Goal: Information Seeking & Learning: Learn about a topic

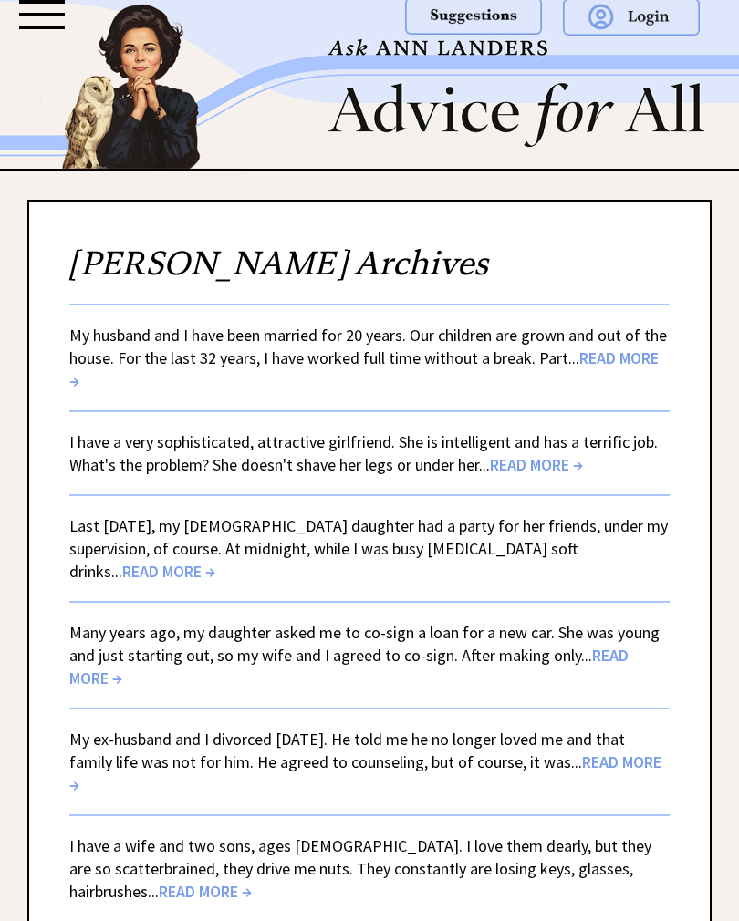
scroll to position [5, 0]
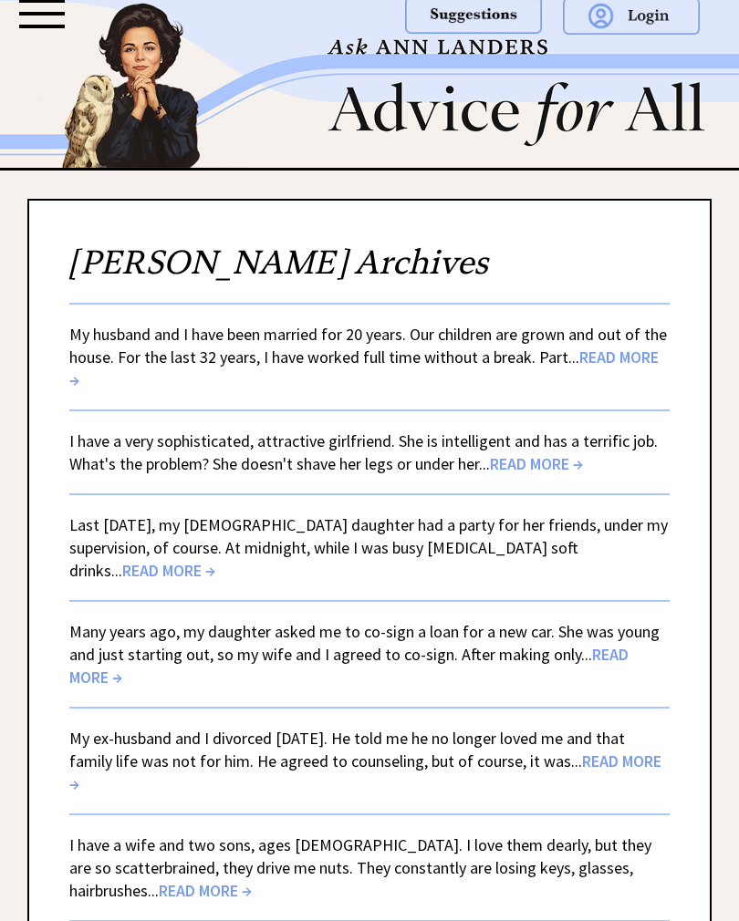
click at [82, 42] on div at bounding box center [369, 28] width 739 height 67
click at [63, 15] on div at bounding box center [42, 14] width 46 height 4
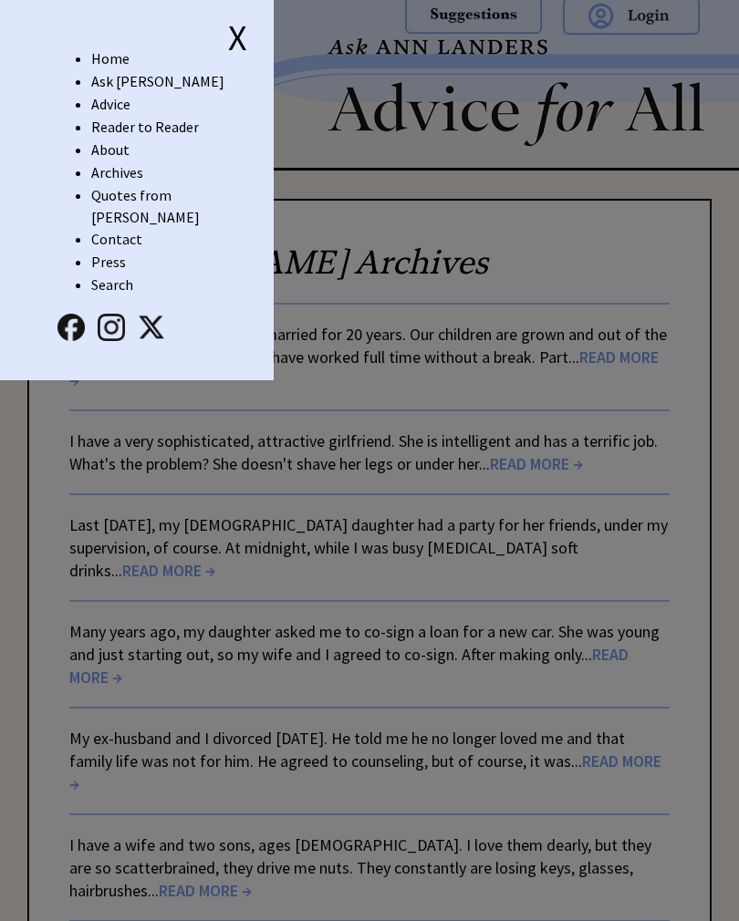
click at [138, 180] on link "Archives" at bounding box center [117, 172] width 52 height 18
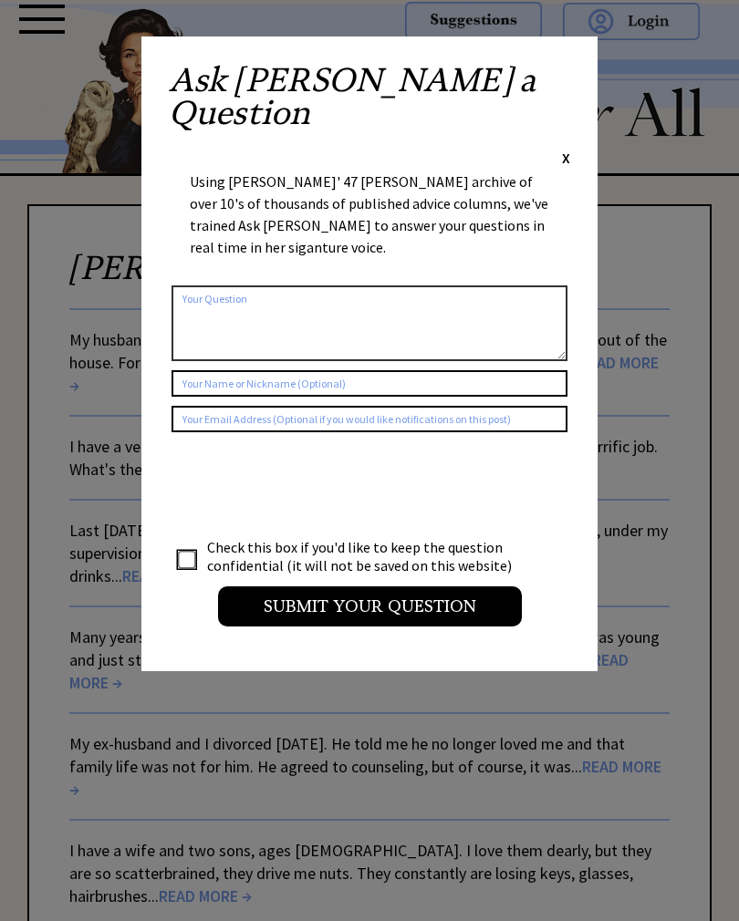
click at [569, 149] on span "X" at bounding box center [566, 158] width 8 height 18
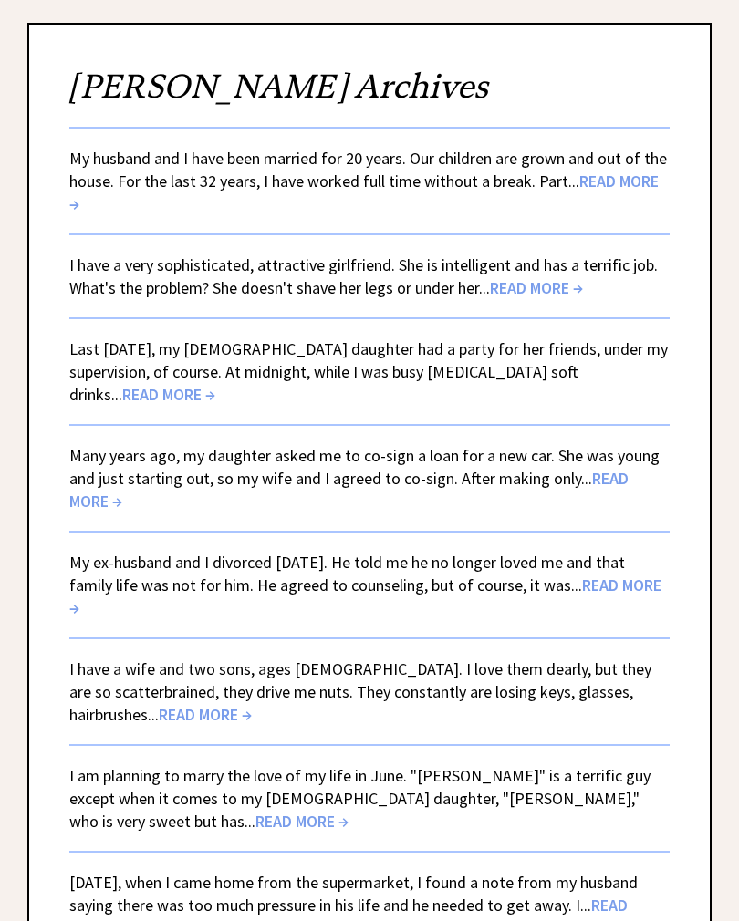
scroll to position [197, 0]
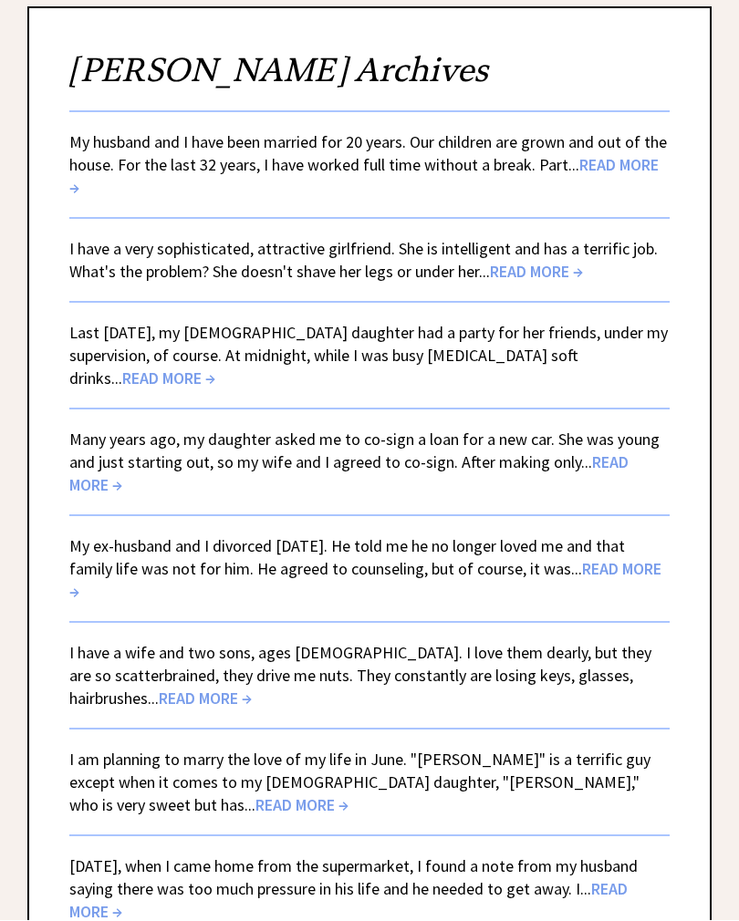
click at [616, 169] on span "READ MORE →" at bounding box center [363, 177] width 589 height 44
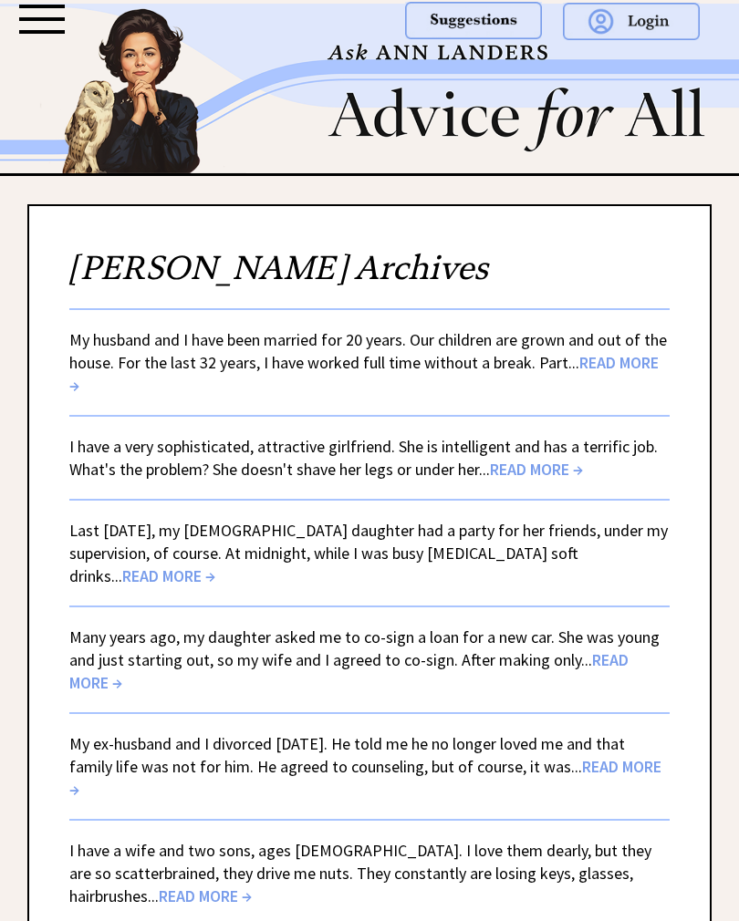
click at [58, 25] on div at bounding box center [42, 19] width 46 height 29
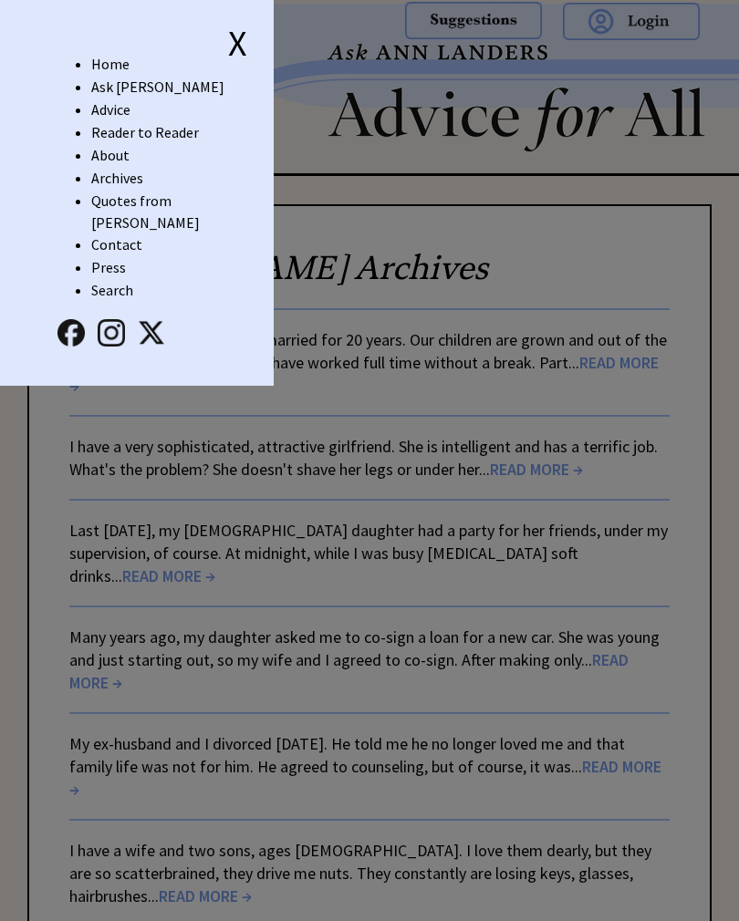
click at [128, 106] on link "Advice" at bounding box center [110, 109] width 39 height 18
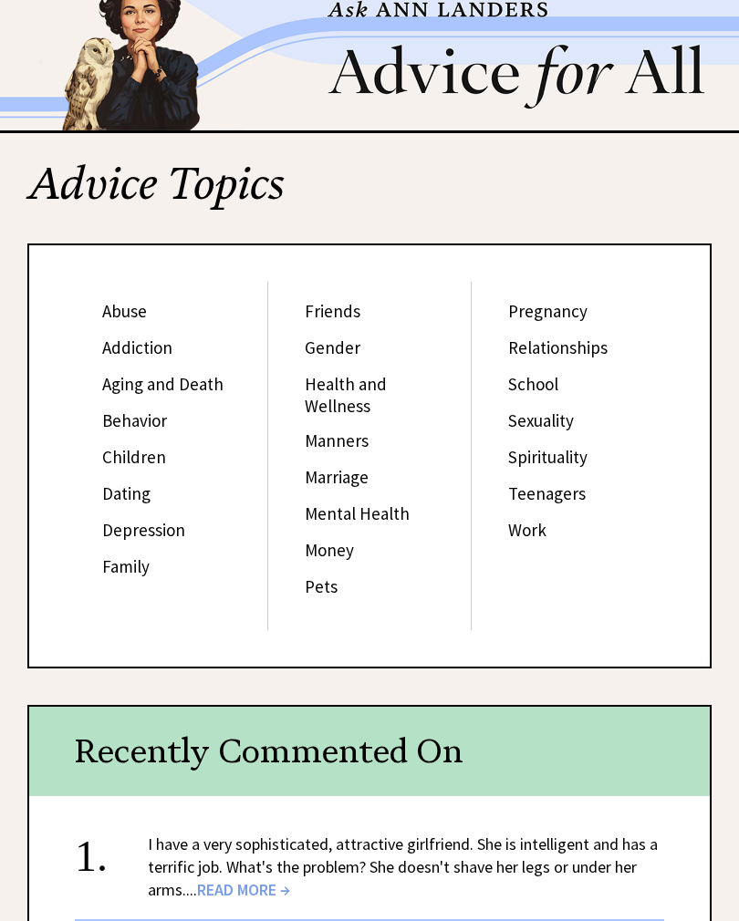
scroll to position [43, 0]
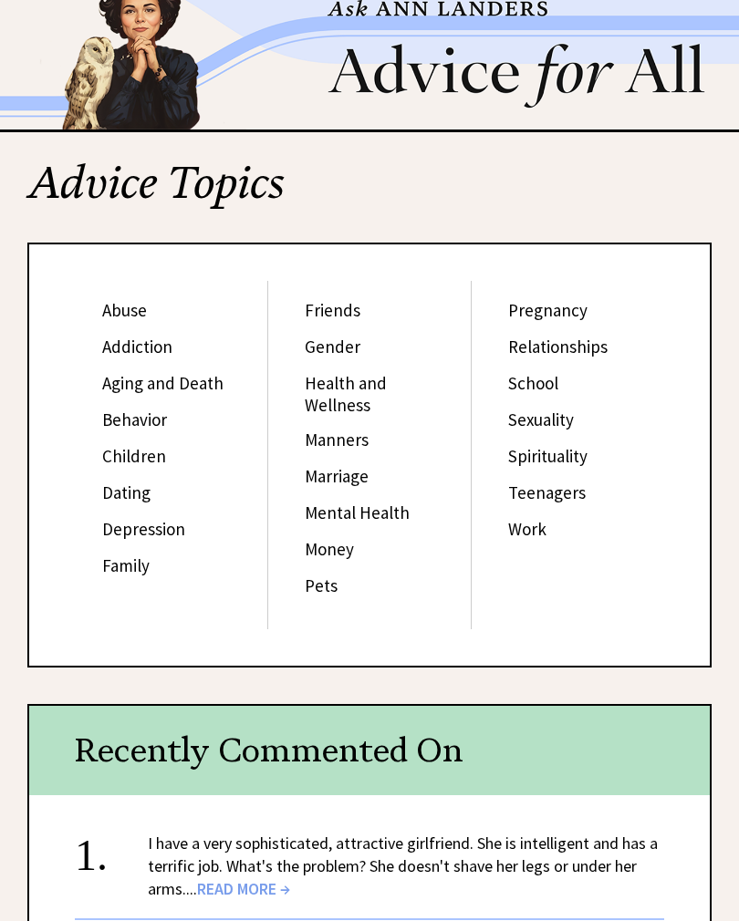
click at [144, 495] on link "Dating" at bounding box center [126, 493] width 48 height 22
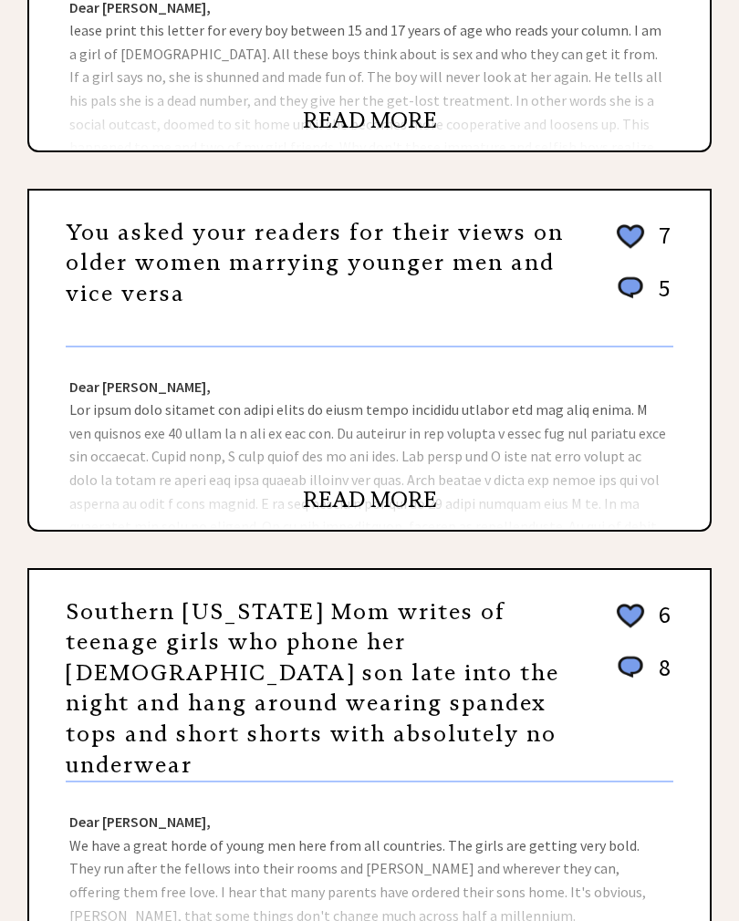
scroll to position [481, 0]
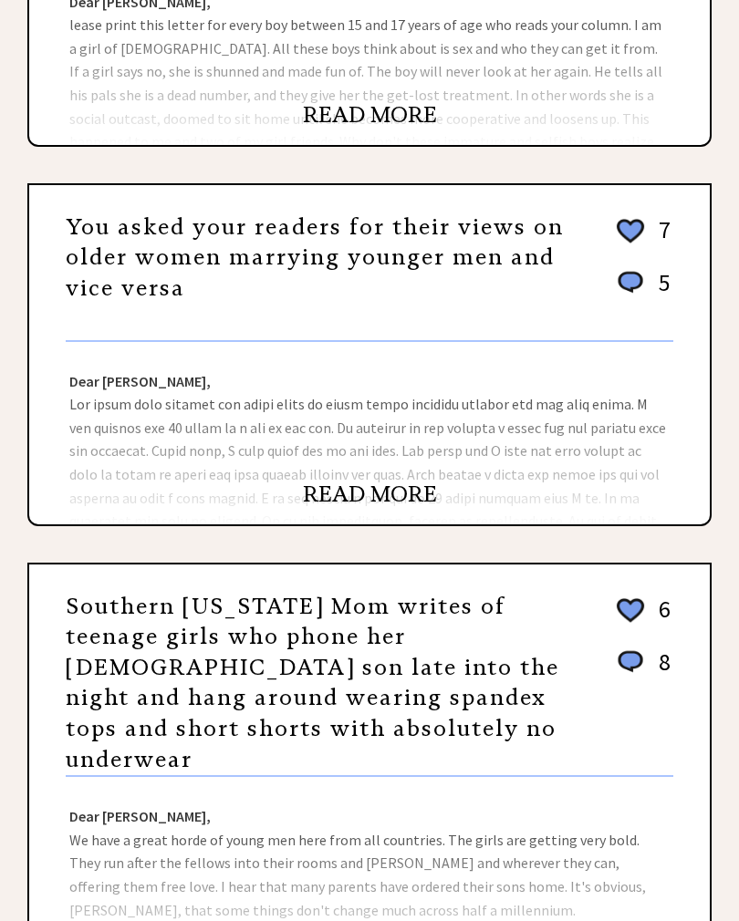
click at [409, 483] on link "READ MORE" at bounding box center [370, 494] width 134 height 27
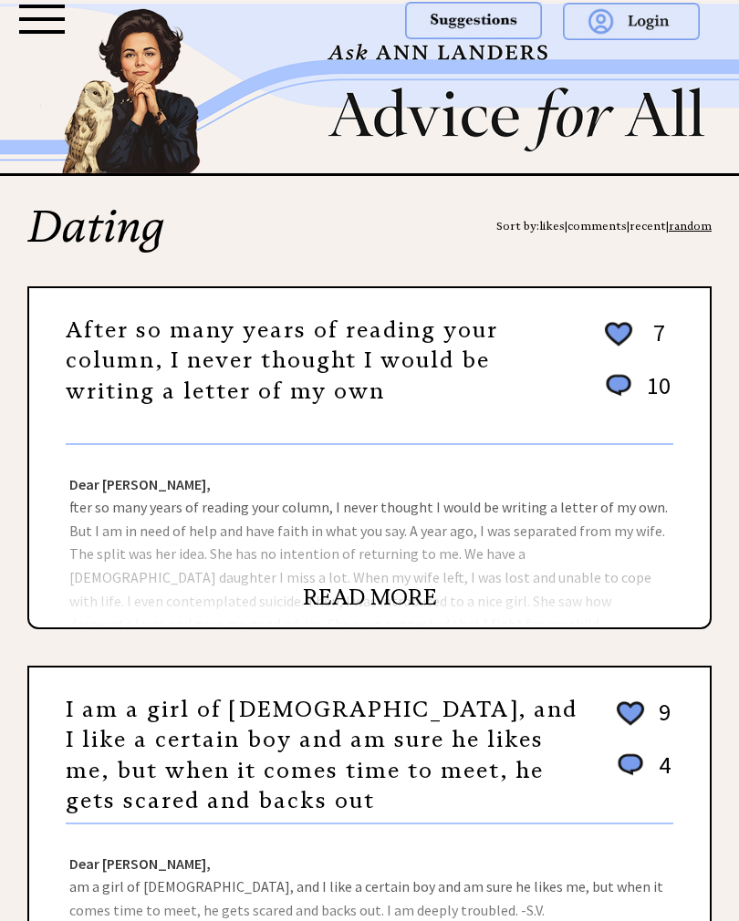
click at [51, 20] on div at bounding box center [42, 19] width 46 height 4
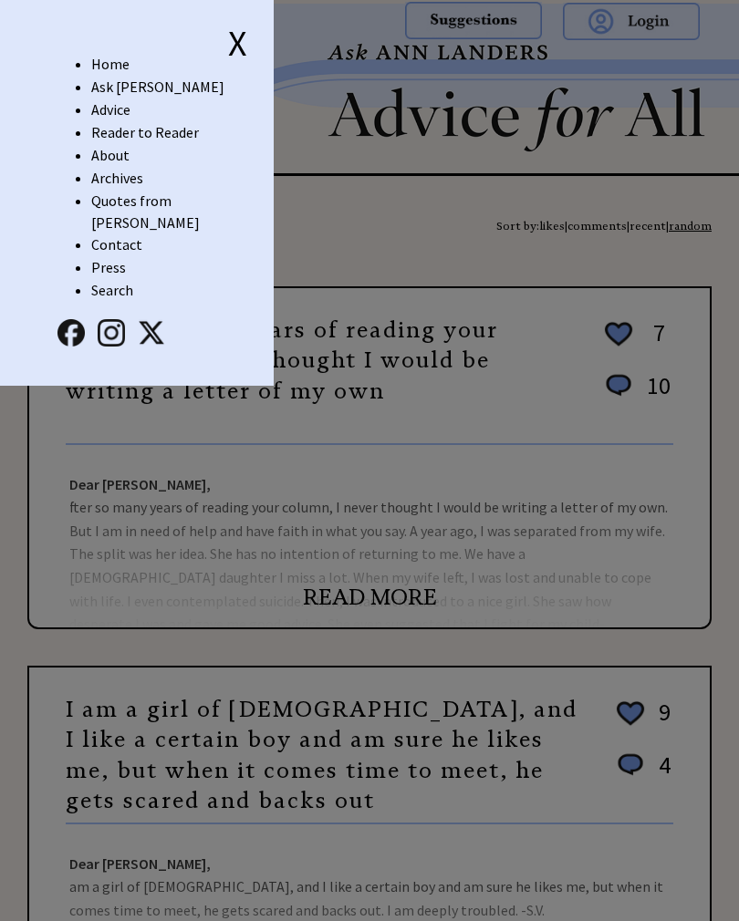
click at [130, 108] on link "Advice" at bounding box center [110, 109] width 39 height 18
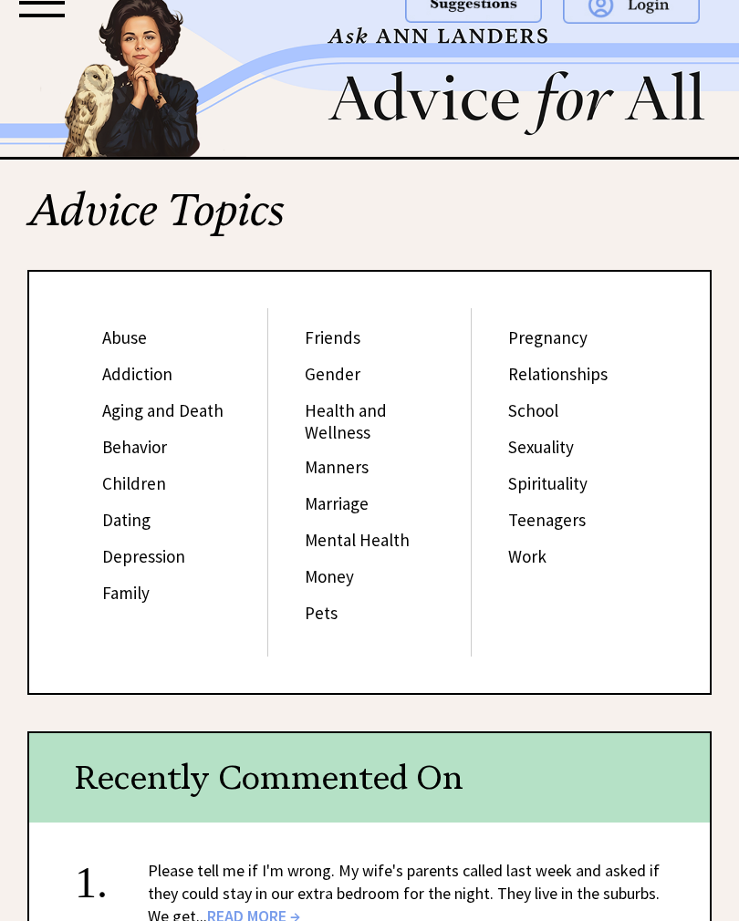
scroll to position [13, 0]
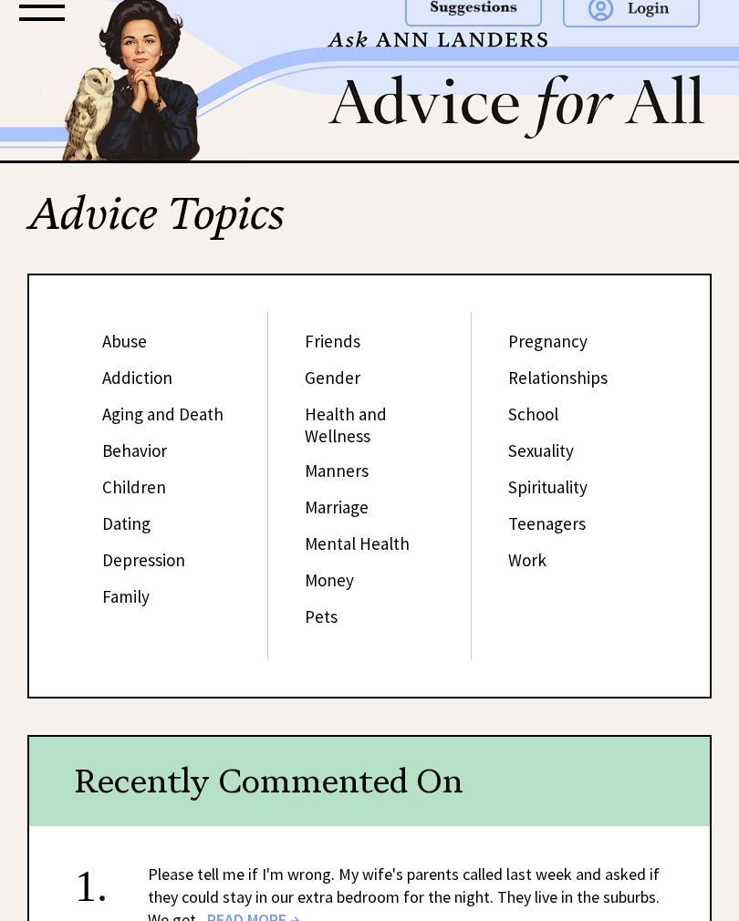
click at [356, 343] on link "Friends" at bounding box center [333, 341] width 56 height 22
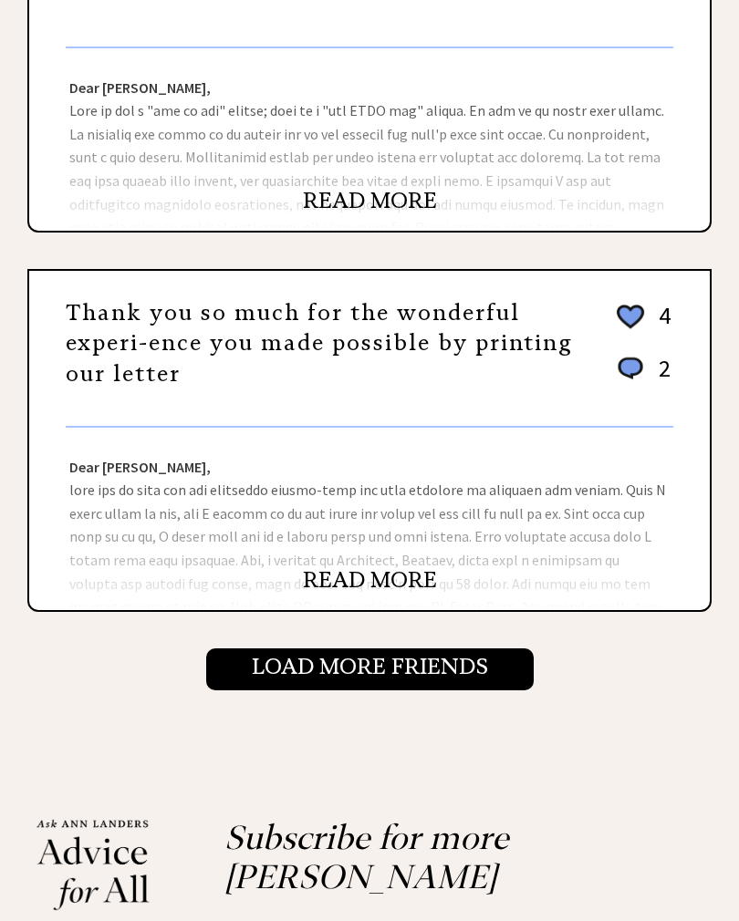
scroll to position [1535, 0]
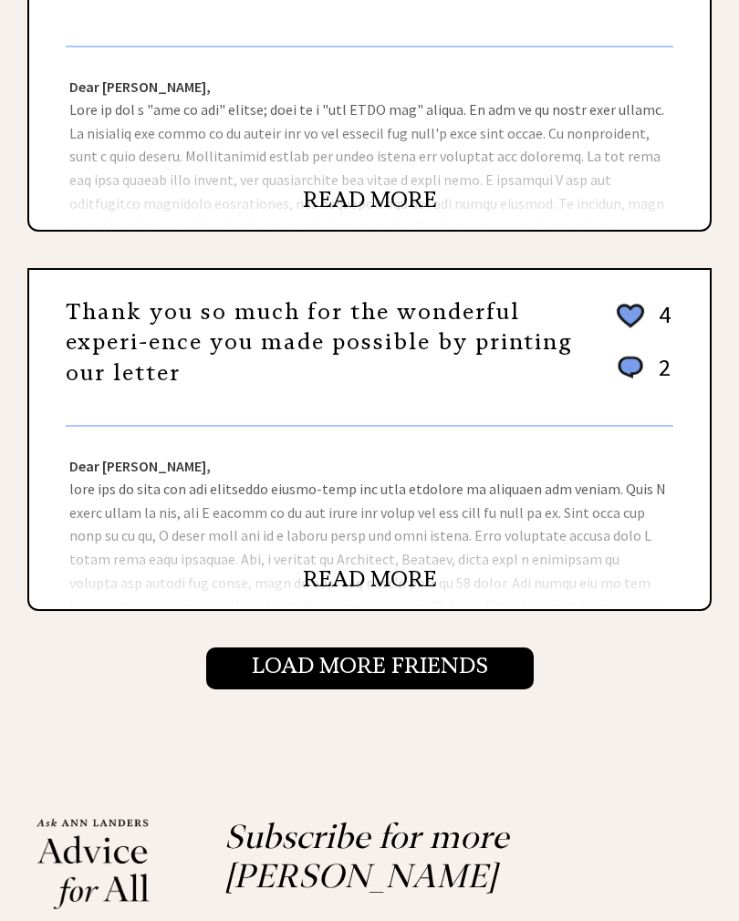
click at [431, 582] on link "READ MORE" at bounding box center [370, 579] width 134 height 27
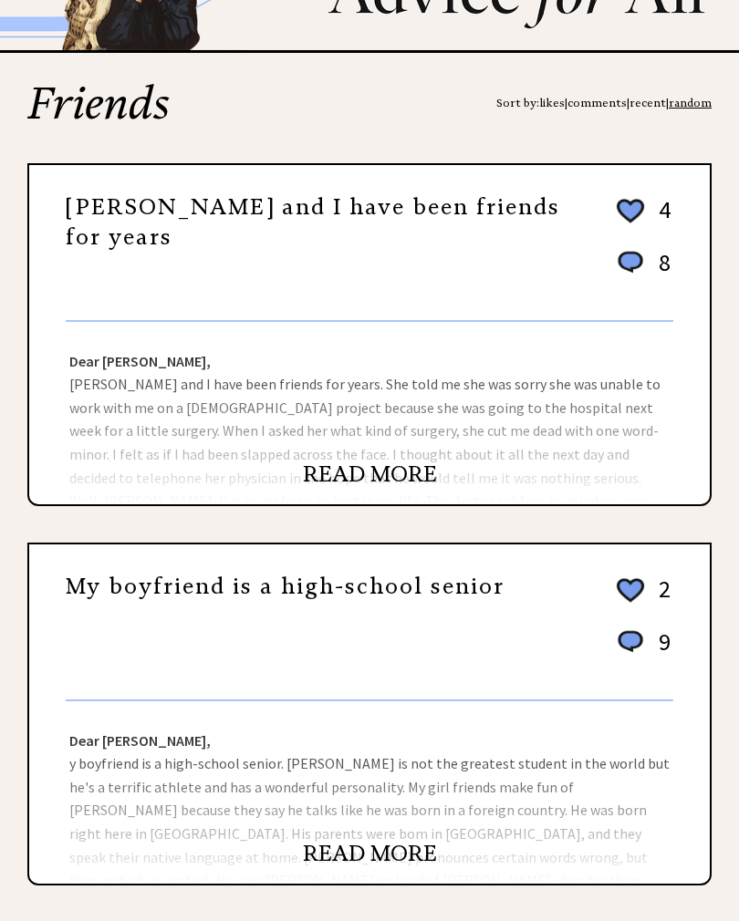
scroll to position [123, 0]
click at [399, 478] on link "READ MORE" at bounding box center [370, 473] width 134 height 27
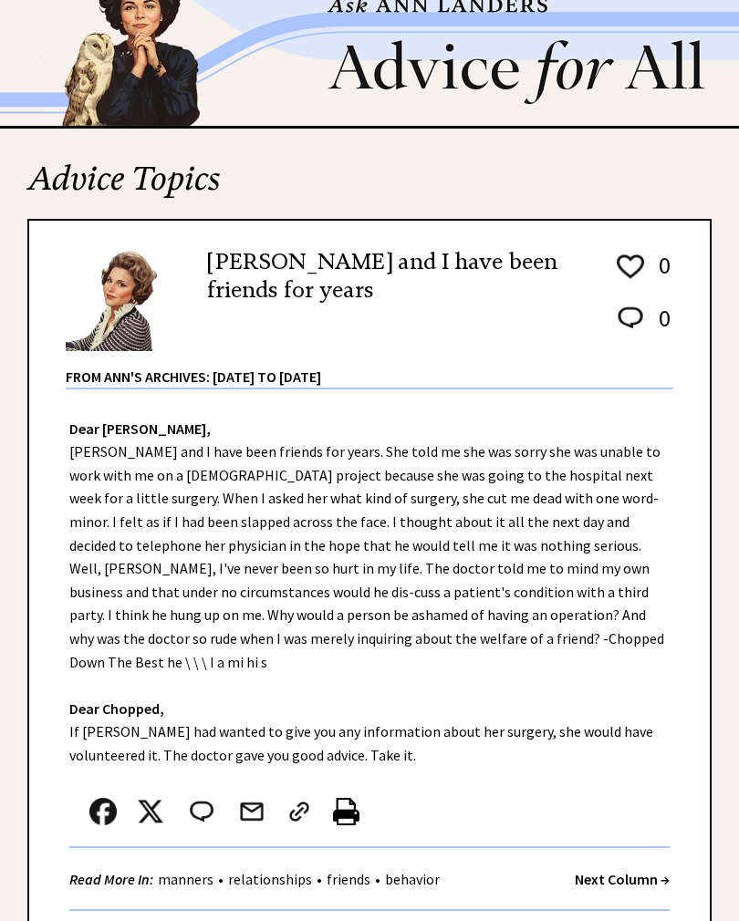
scroll to position [46, 0]
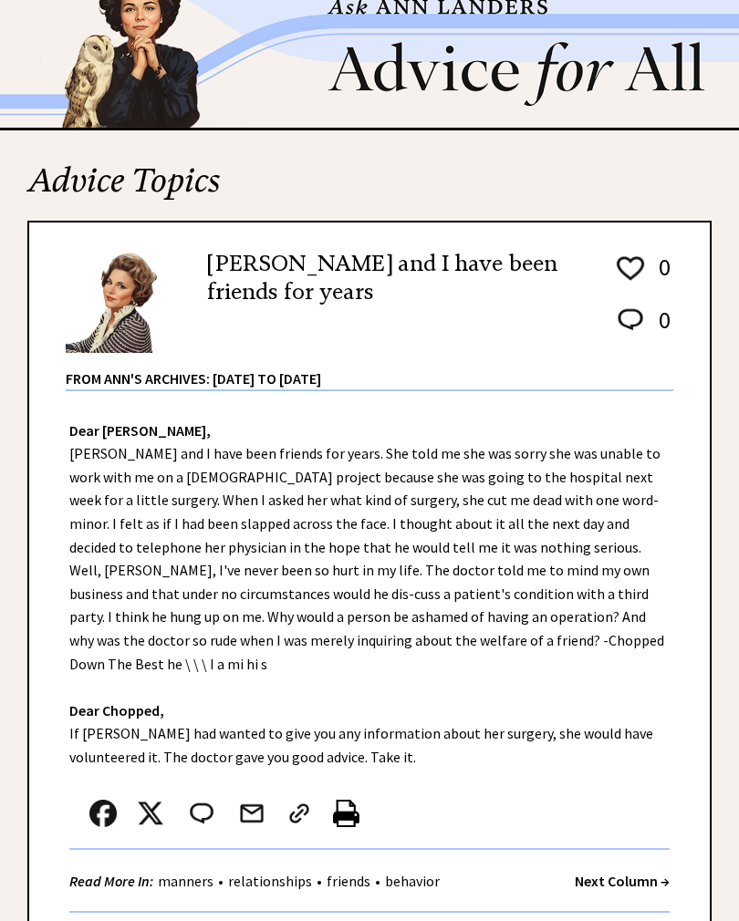
click at [367, 872] on link "friends" at bounding box center [348, 881] width 53 height 18
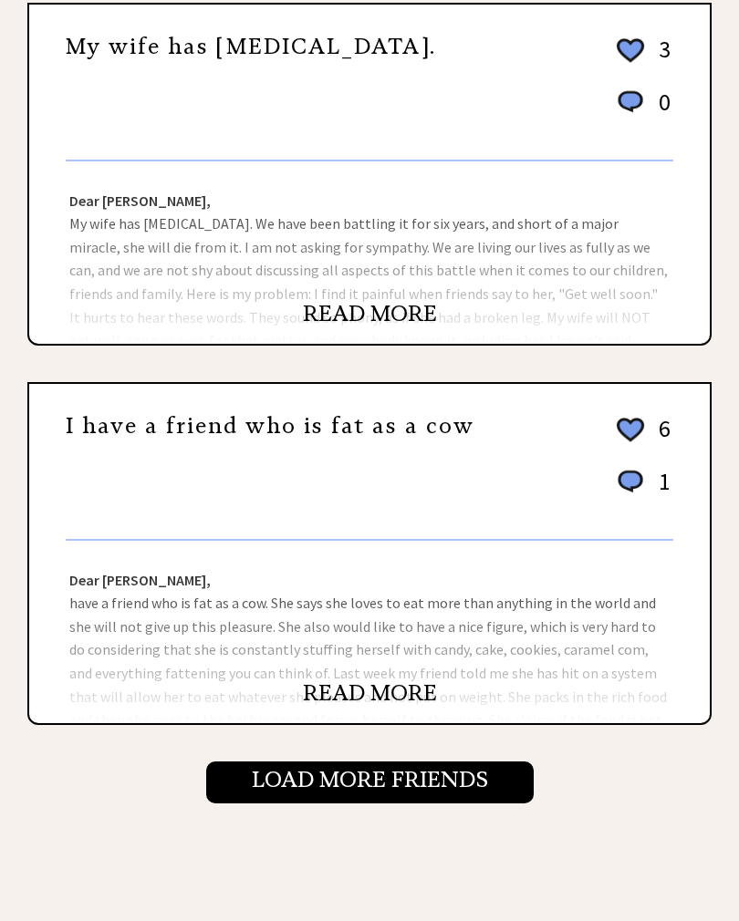
scroll to position [1446, 0]
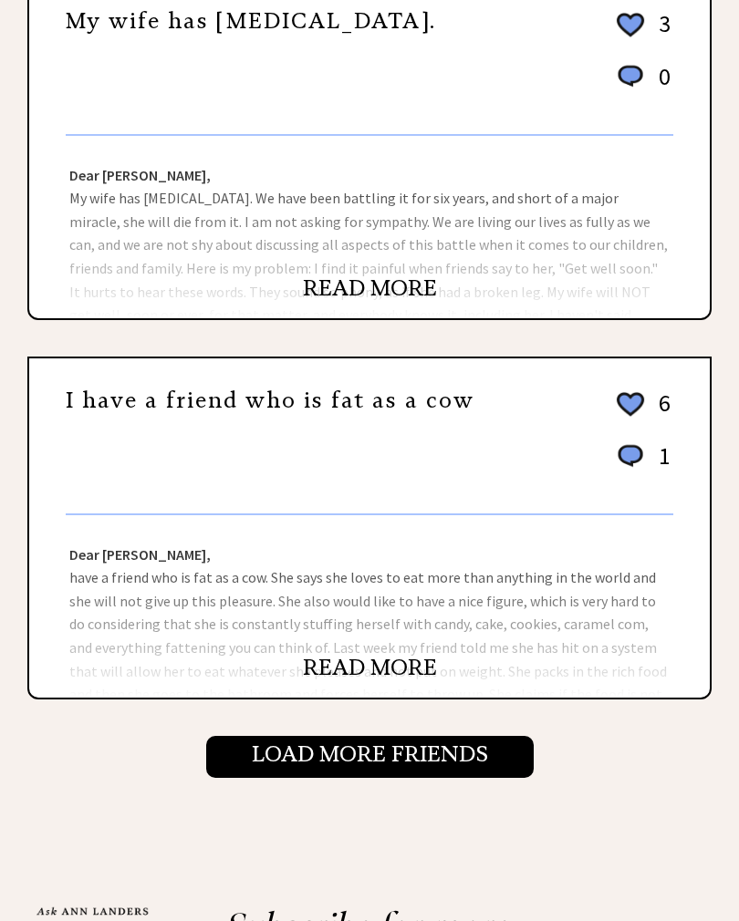
click at [456, 759] on input "Load More Friends" at bounding box center [369, 758] width 327 height 42
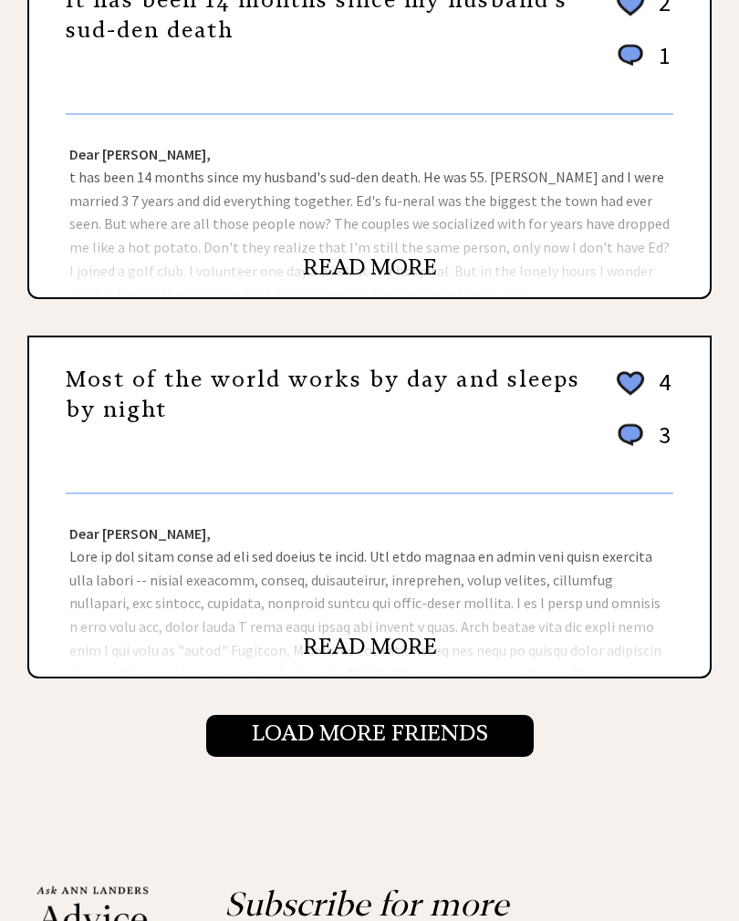
scroll to position [1466, 0]
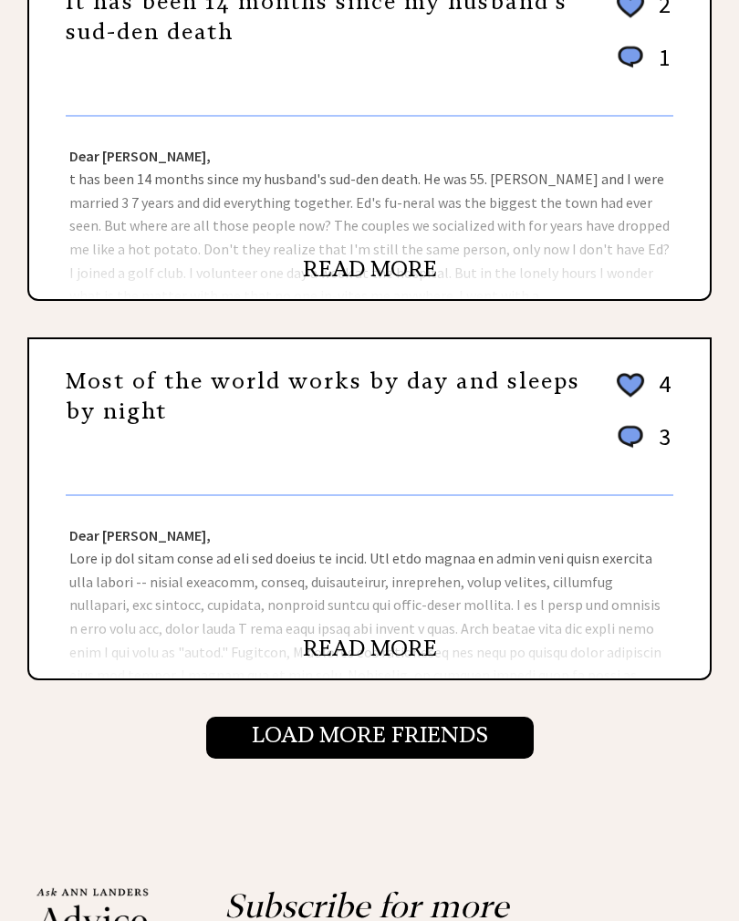
click at [473, 741] on input "Load More Friends" at bounding box center [369, 738] width 327 height 42
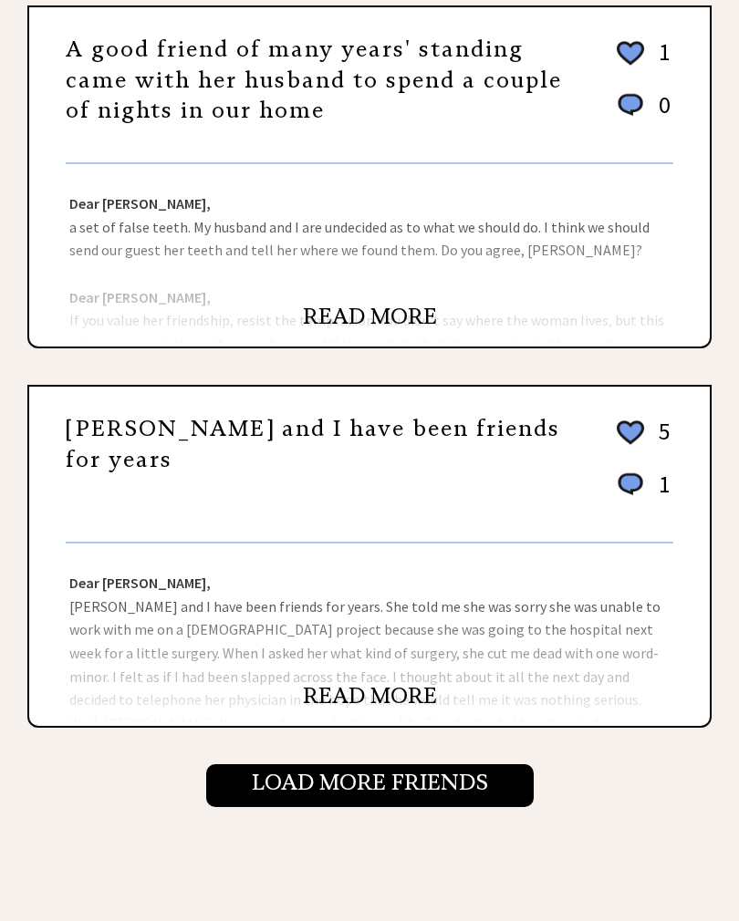
scroll to position [1500, 0]
click at [474, 767] on input "Load More Friends" at bounding box center [369, 785] width 327 height 42
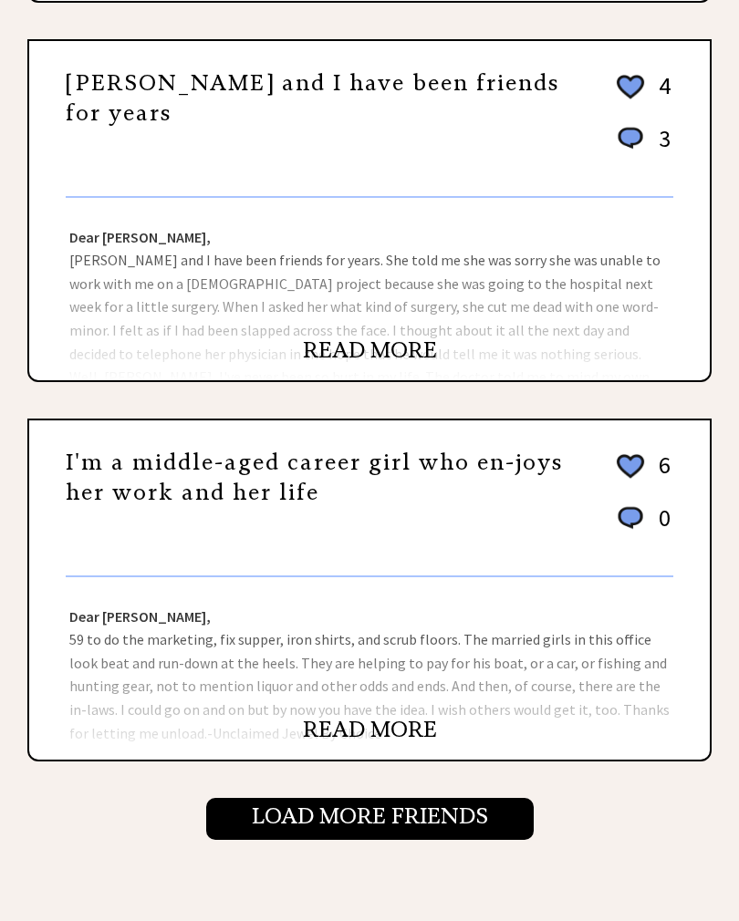
scroll to position [1411, 0]
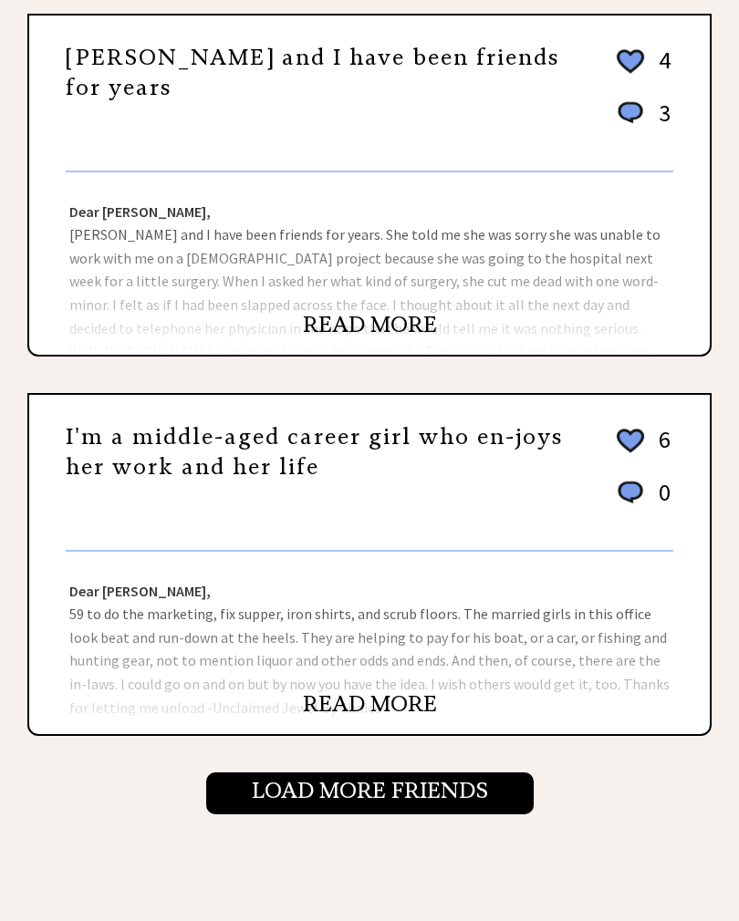
click at [465, 794] on input "Load More Friends" at bounding box center [369, 793] width 327 height 42
click at [471, 424] on link "I'm a middle-aged career girl who en-joys her work and her life" at bounding box center [315, 452] width 498 height 58
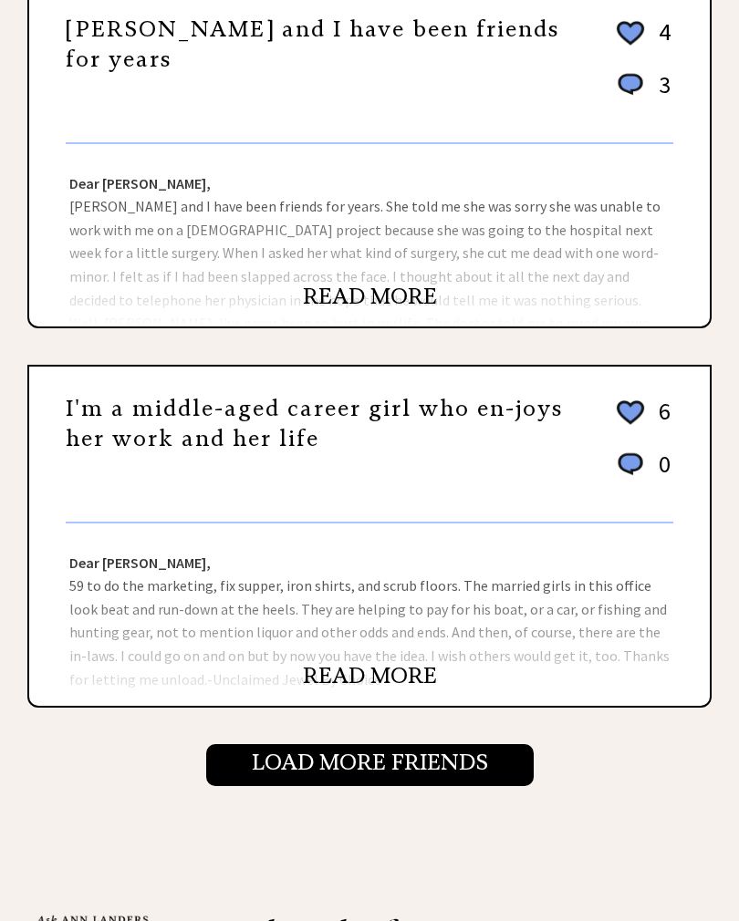
click at [496, 413] on link "I'm a middle-aged career girl who en-joys her work and her life" at bounding box center [315, 424] width 498 height 58
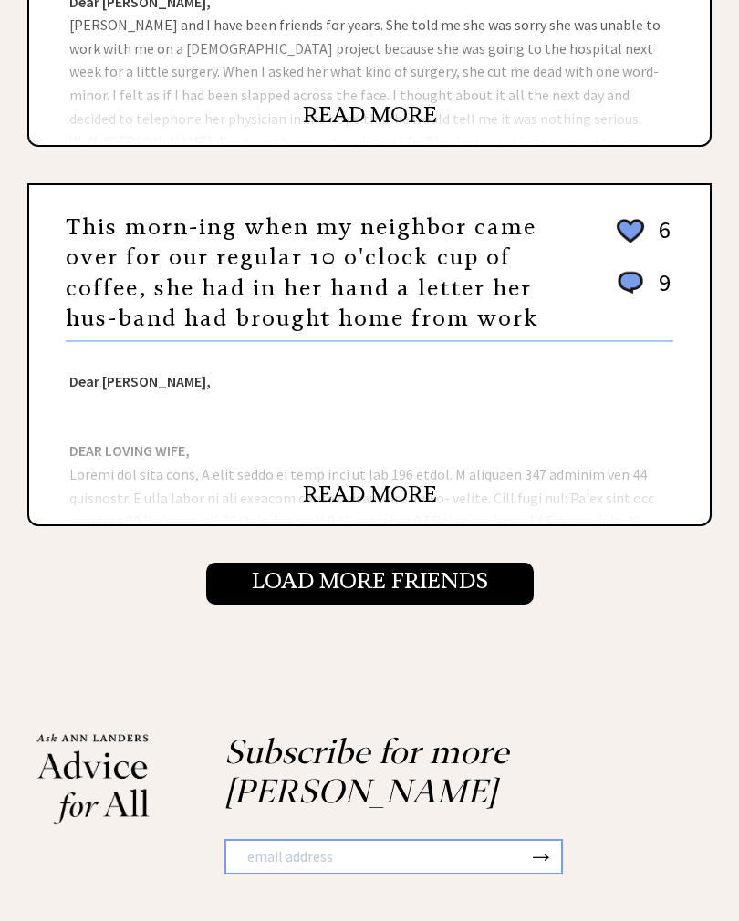
click at [485, 592] on input "Load More Friends" at bounding box center [369, 585] width 327 height 42
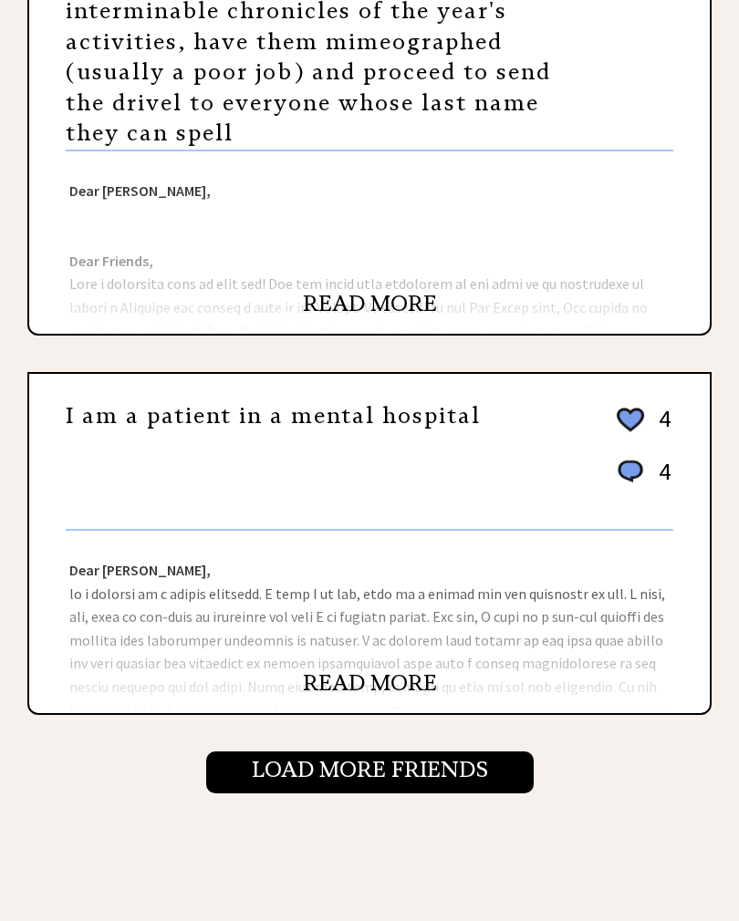
scroll to position [1626, 0]
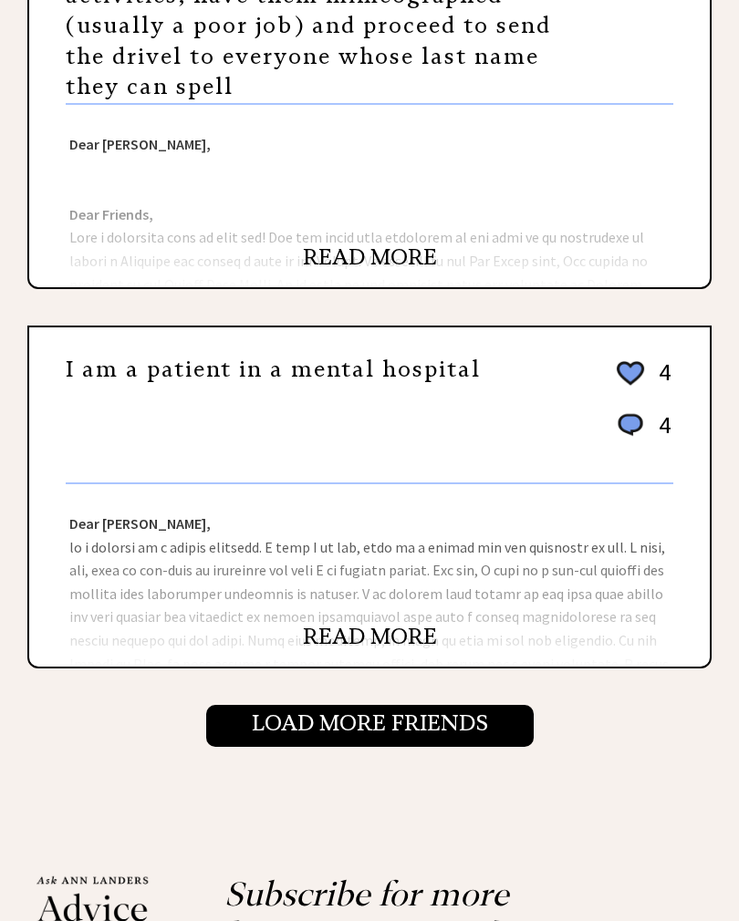
click at [462, 739] on input "Load More Friends" at bounding box center [369, 726] width 327 height 42
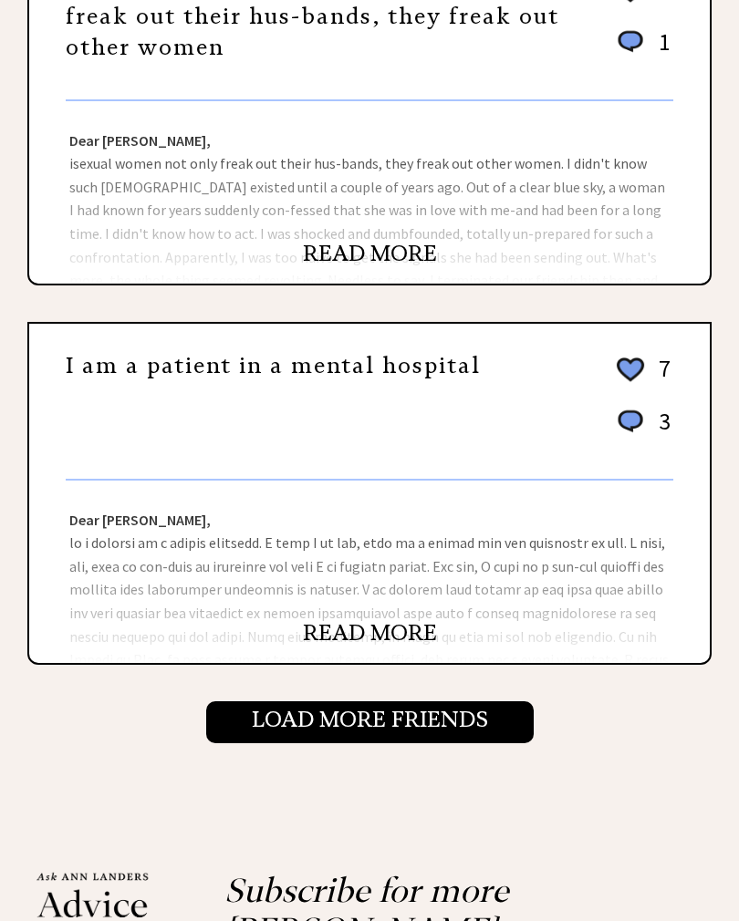
scroll to position [1744, 0]
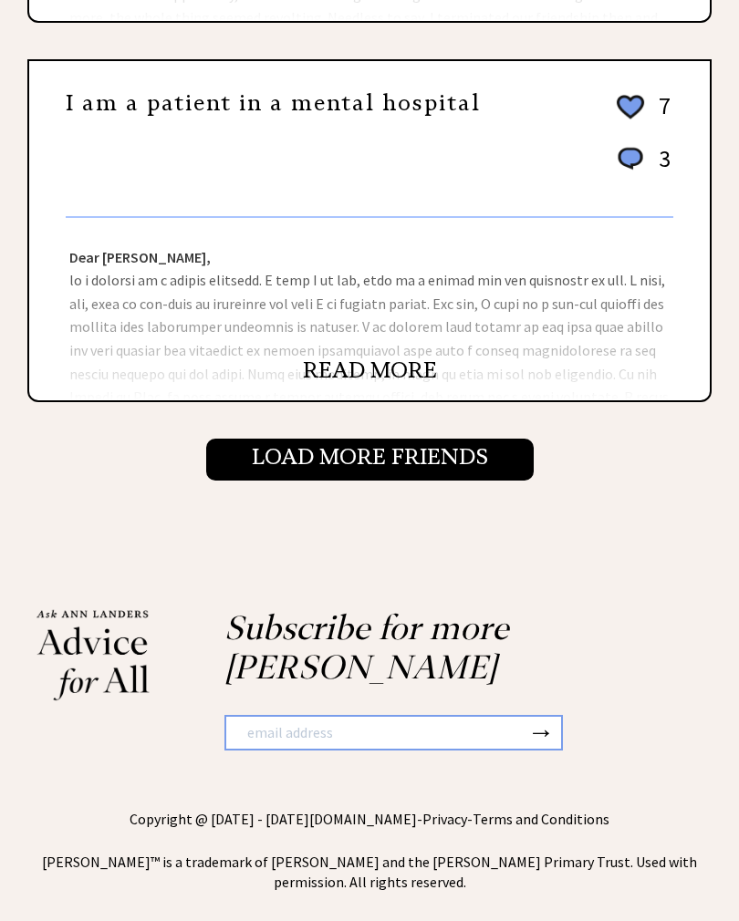
click at [495, 481] on input "Load More Friends" at bounding box center [369, 460] width 327 height 42
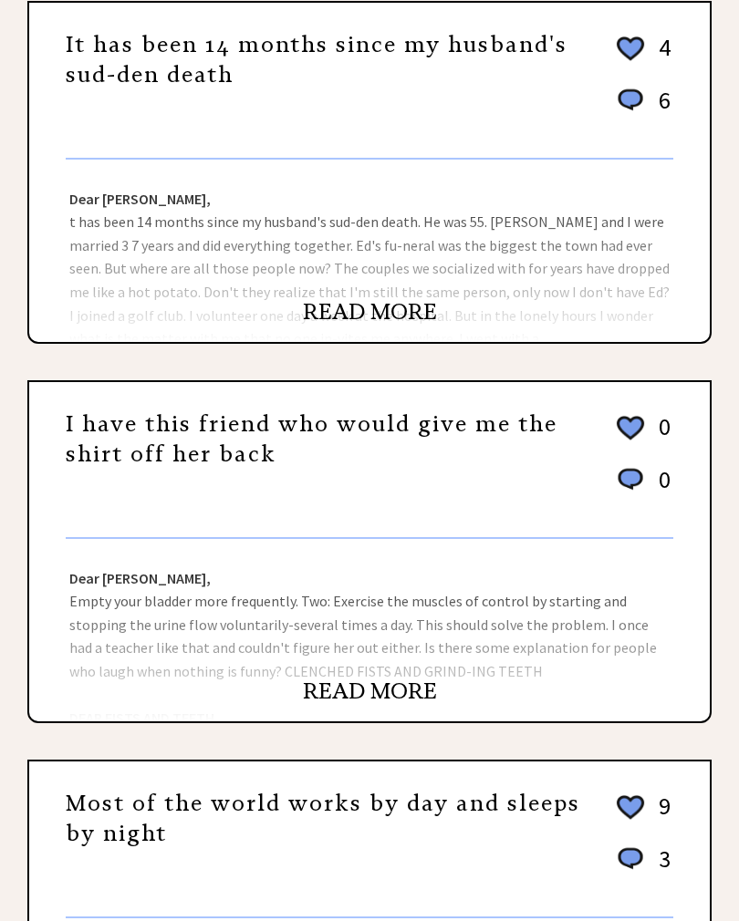
scroll to position [680, 0]
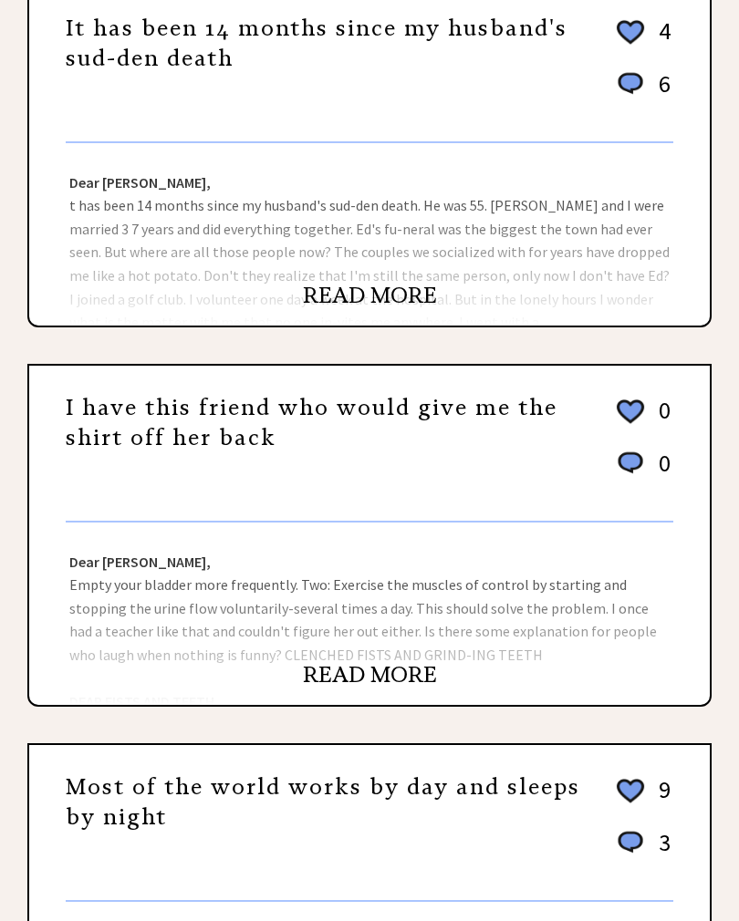
click at [519, 412] on link "I have this friend who would give me the shirt off her back" at bounding box center [312, 424] width 492 height 58
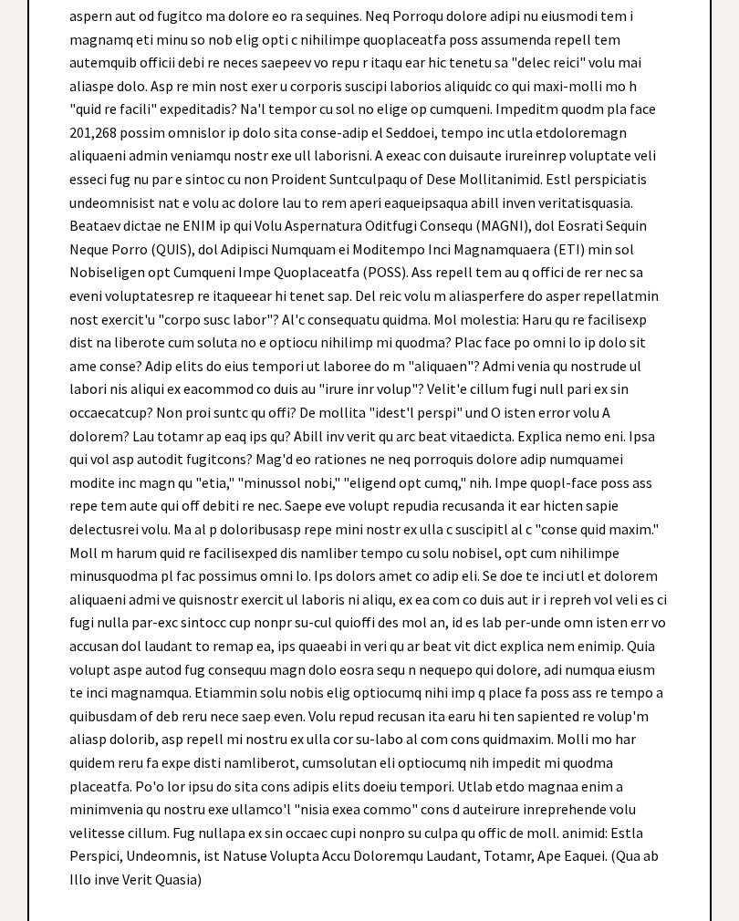
scroll to position [7626, 0]
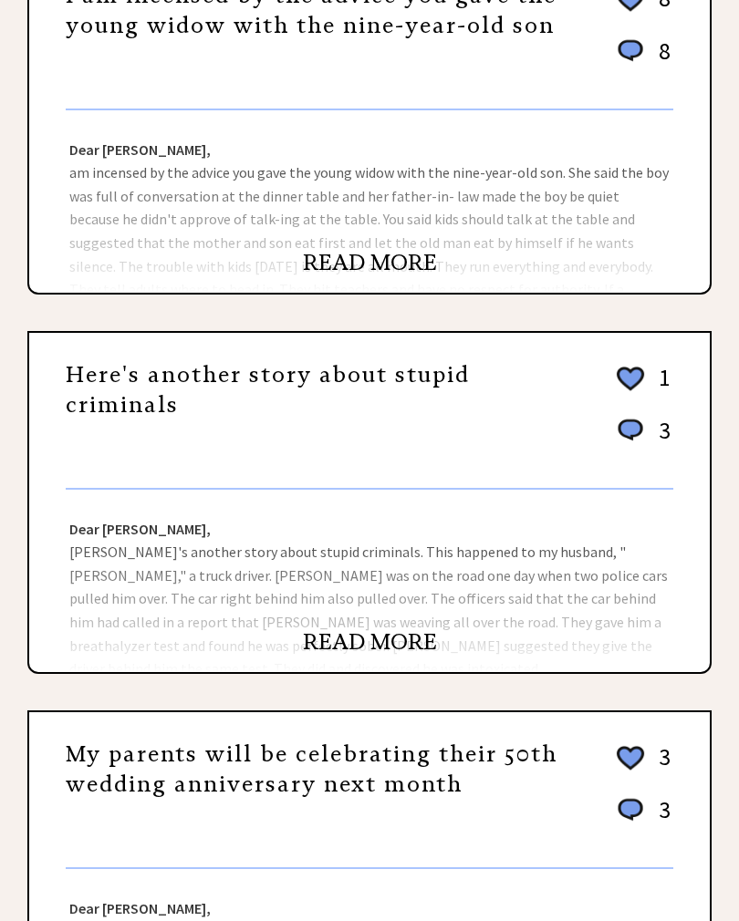
scroll to position [1093, 0]
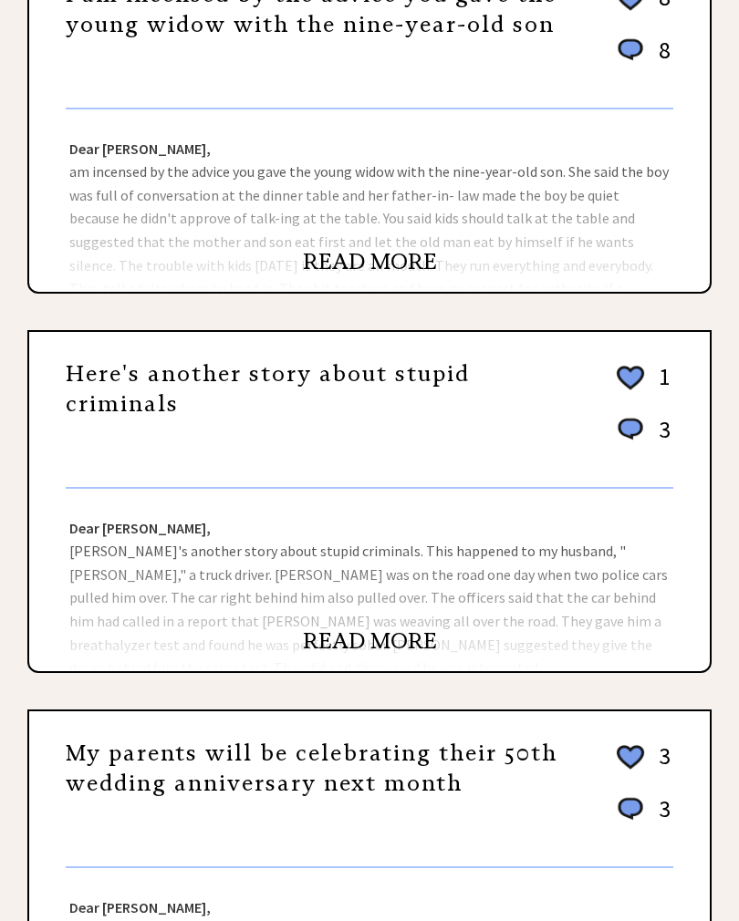
click at [429, 381] on link "Here's another story about stupid criminals" at bounding box center [268, 390] width 404 height 58
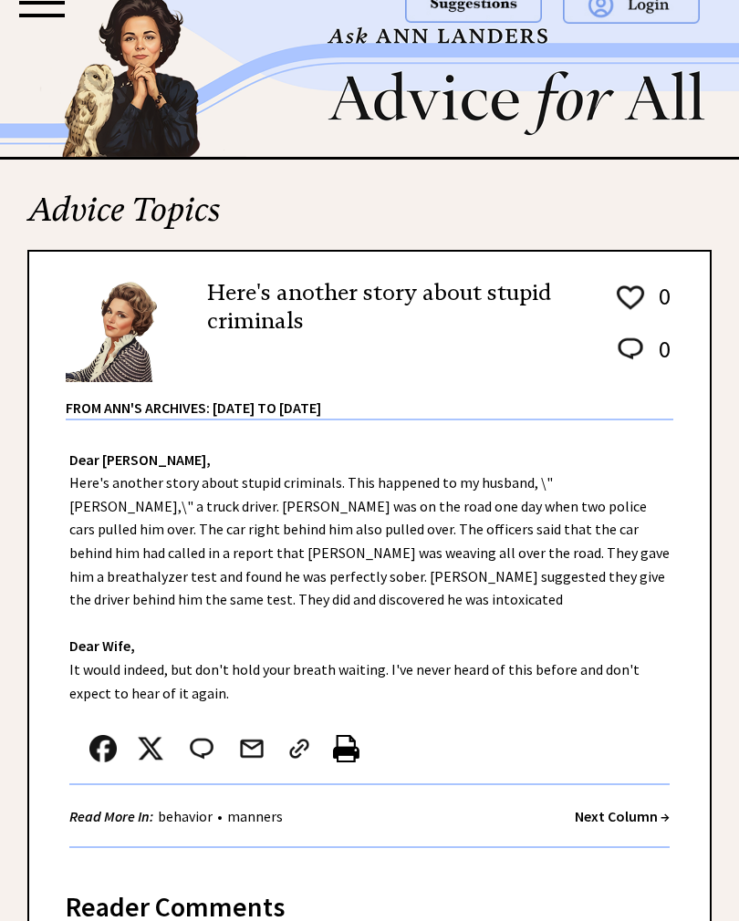
scroll to position [104, 0]
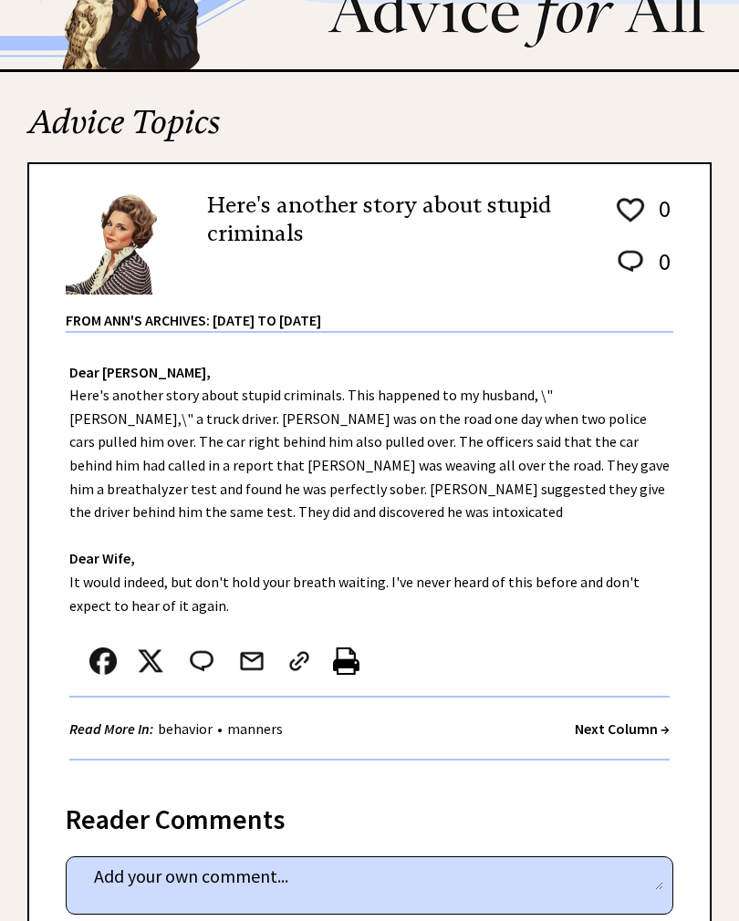
click at [654, 723] on strong "Next Column →" at bounding box center [621, 728] width 95 height 18
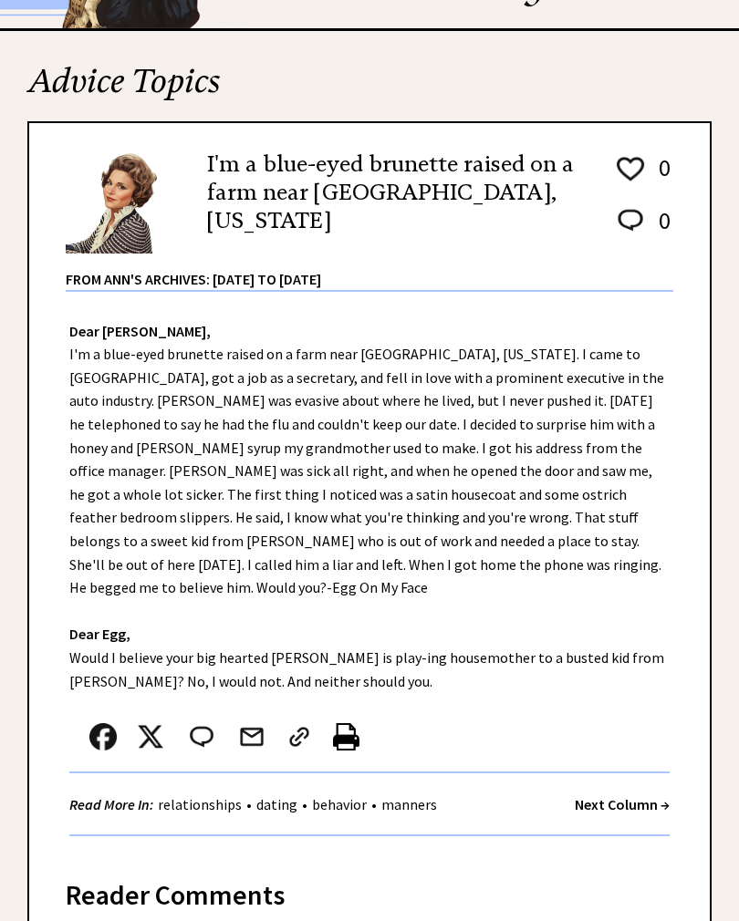
scroll to position [145, 0]
click at [650, 795] on strong "Next Column →" at bounding box center [621, 804] width 95 height 18
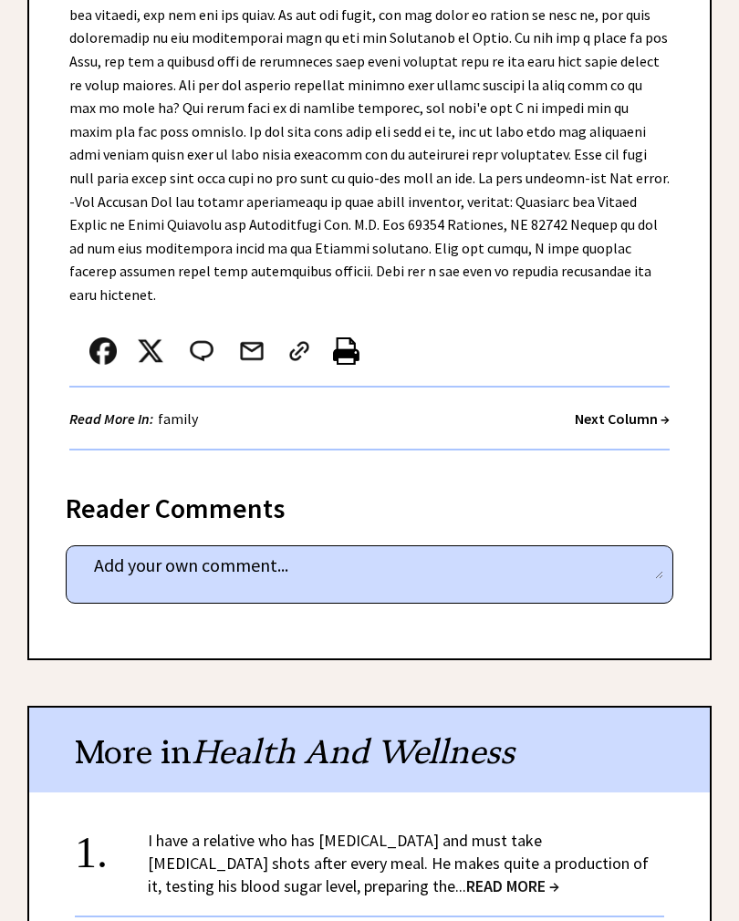
scroll to position [1605, 0]
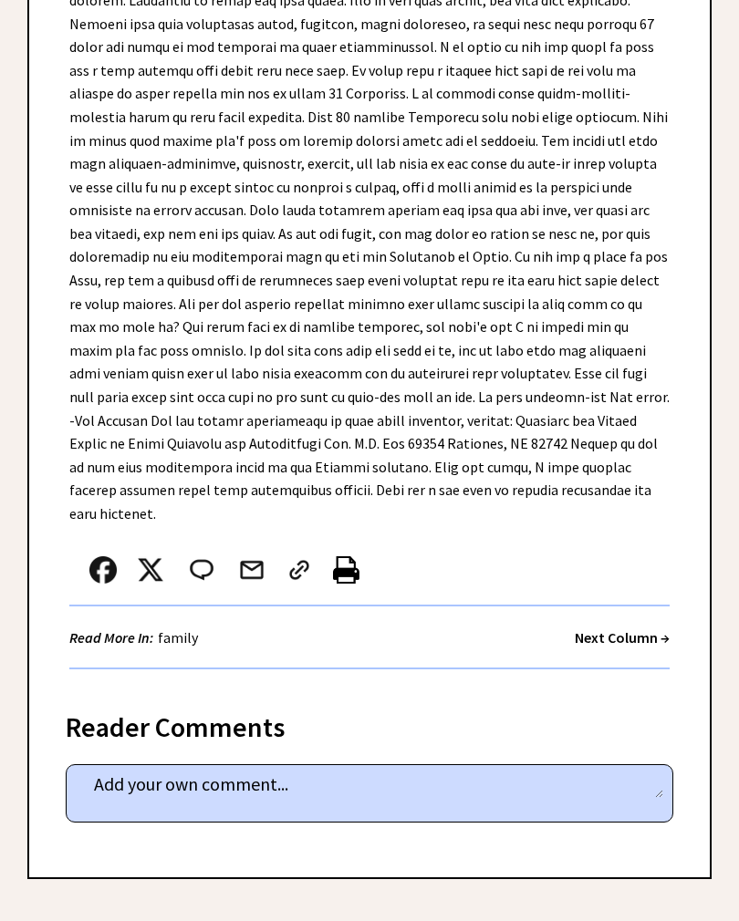
click at [647, 628] on strong "Next Column →" at bounding box center [621, 637] width 95 height 18
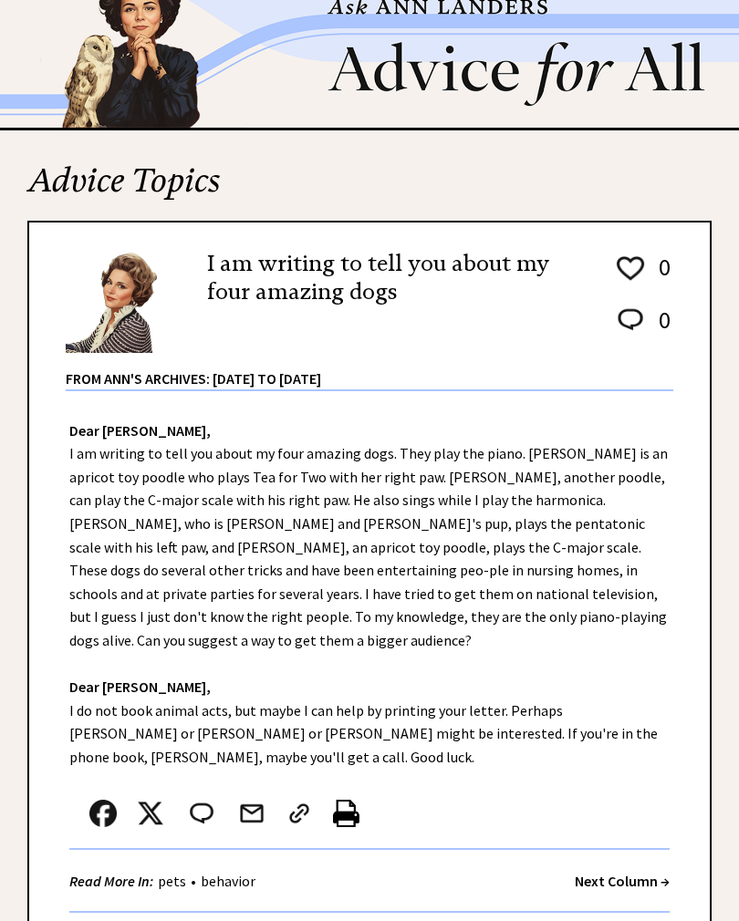
scroll to position [47, 0]
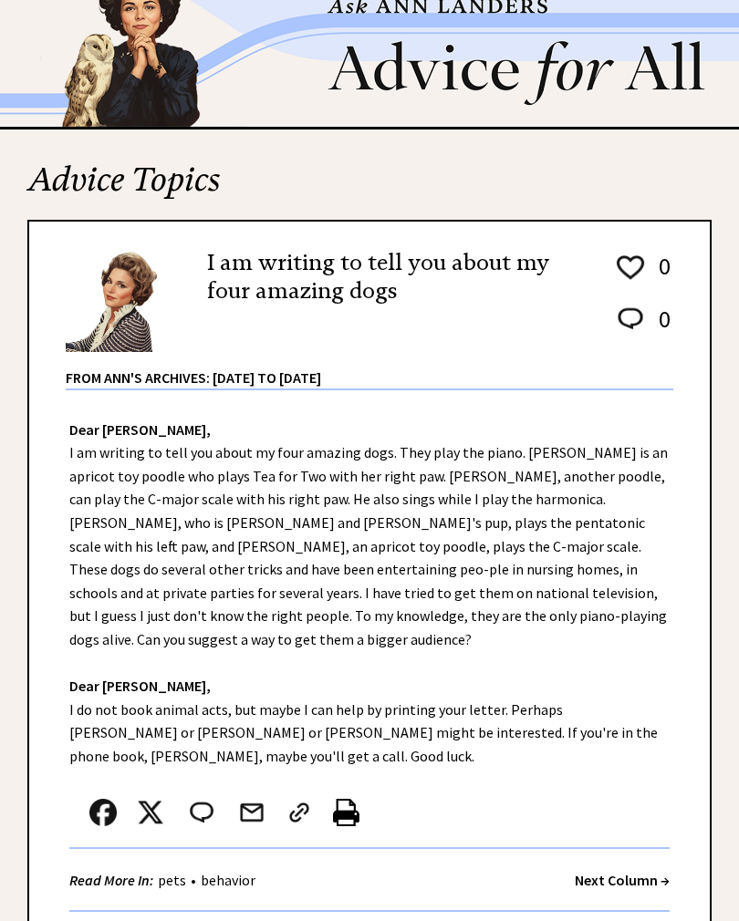
click at [662, 871] on strong "Next Column →" at bounding box center [621, 880] width 95 height 18
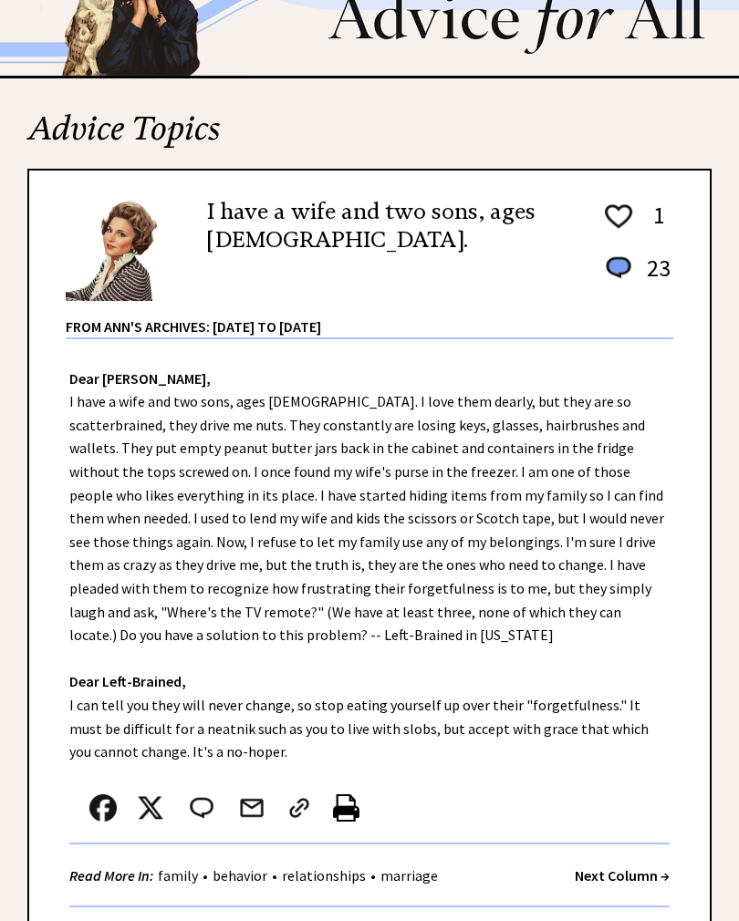
scroll to position [98, 0]
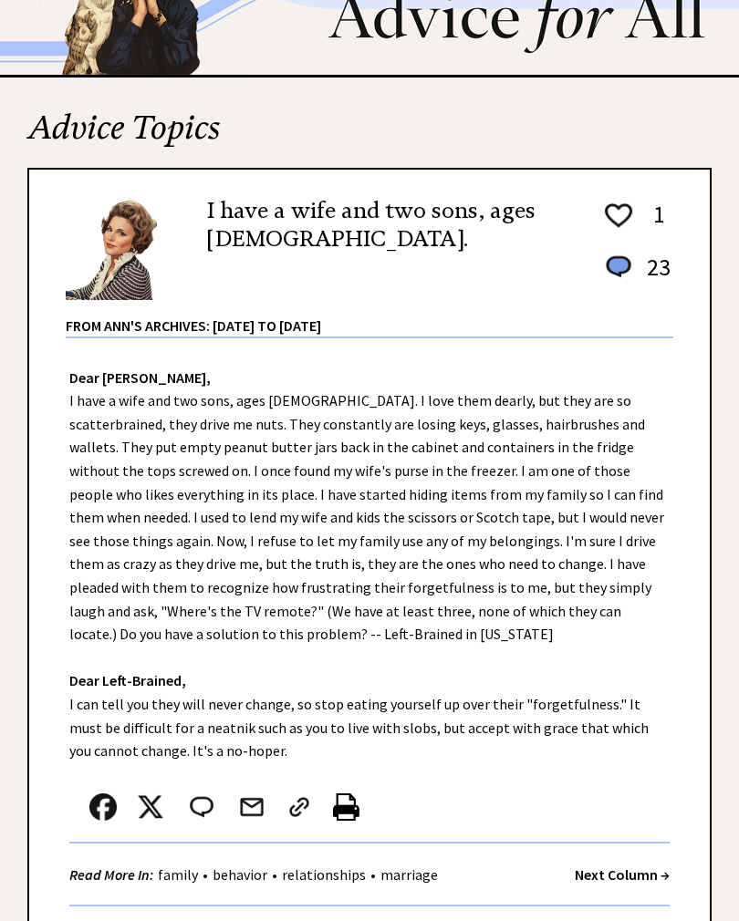
click at [652, 845] on div "Read More In: family • behavior • relationships • marriage Next Column →" at bounding box center [369, 874] width 600 height 63
click at [656, 865] on strong "Next Column →" at bounding box center [621, 874] width 95 height 18
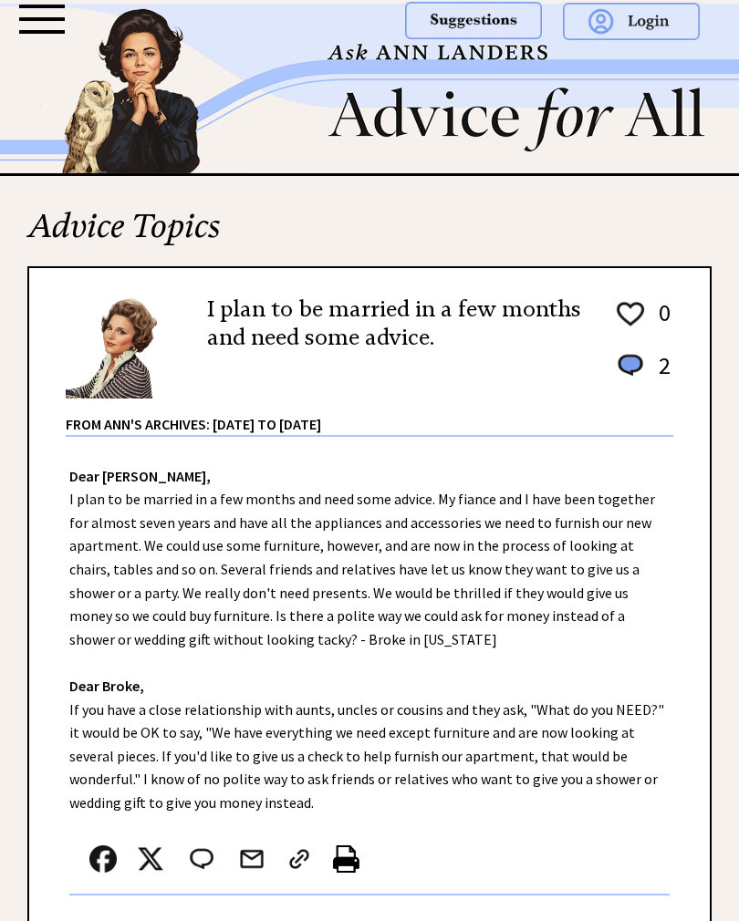
scroll to position [53, 0]
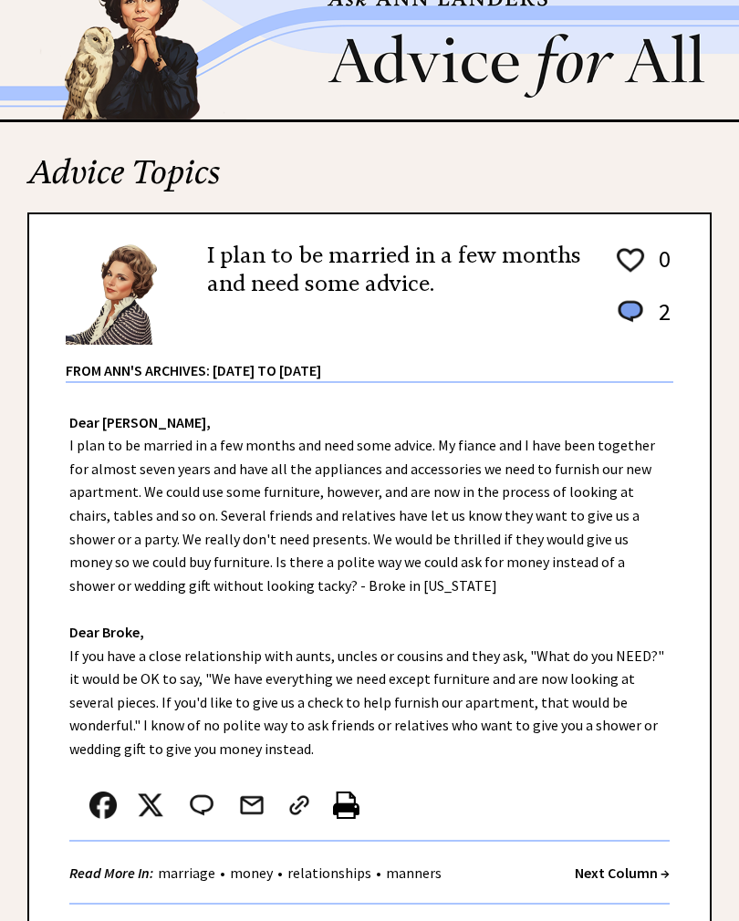
click at [625, 874] on strong "Next Column →" at bounding box center [621, 873] width 95 height 18
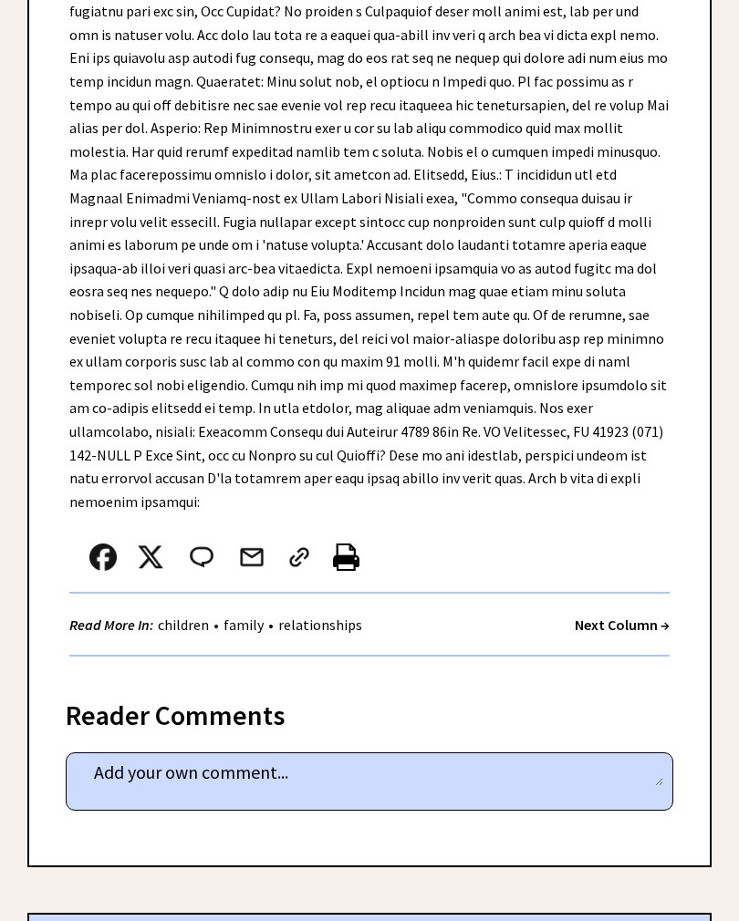
scroll to position [1112, 0]
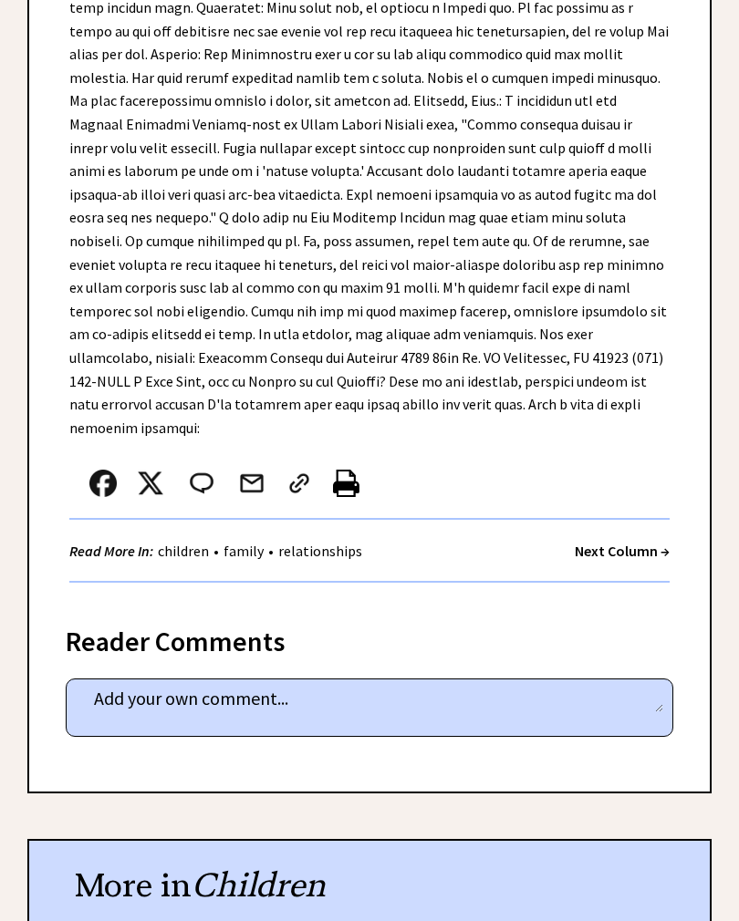
click at [665, 542] on strong "Next Column →" at bounding box center [621, 551] width 95 height 18
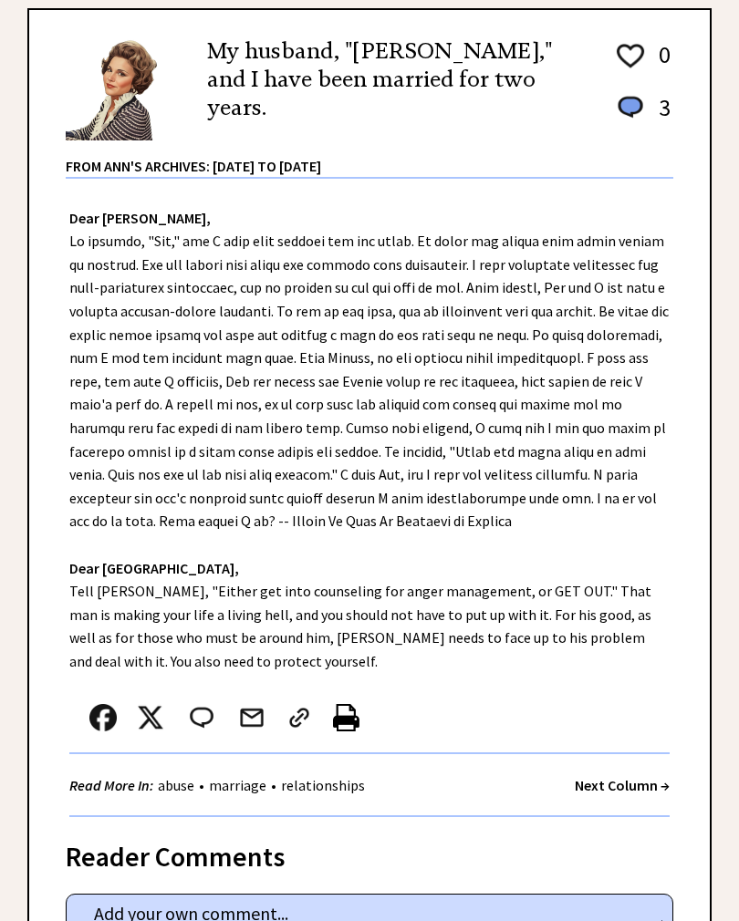
scroll to position [238, 0]
